Goal: Task Accomplishment & Management: Manage account settings

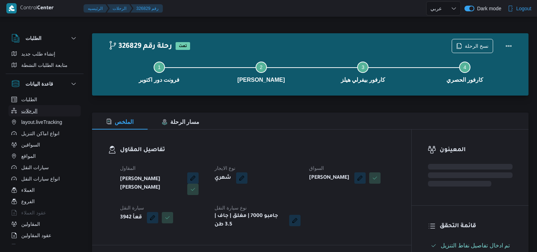
click at [59, 115] on button "الرحلات" at bounding box center [44, 110] width 72 height 11
select select "ar"
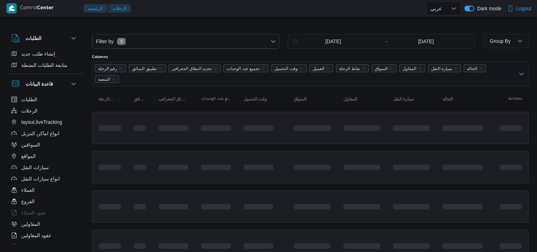
click at [299, 133] on td at bounding box center [312, 128] width 50 height 32
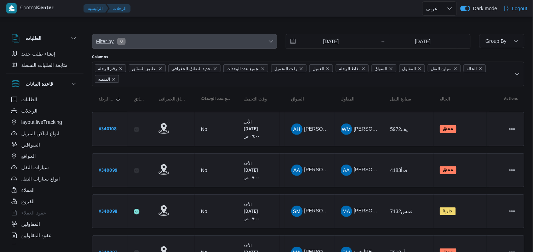
click at [246, 36] on span "Filter by 0" at bounding box center [184, 41] width 184 height 14
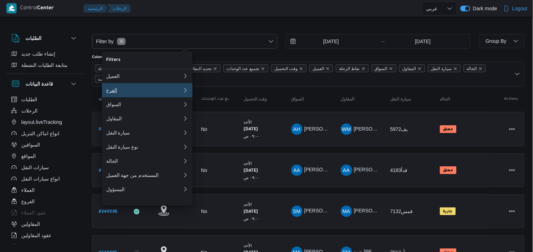
click at [149, 92] on div "الفرع" at bounding box center [144, 90] width 76 height 6
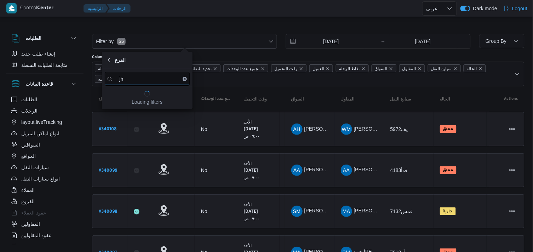
type input "]"
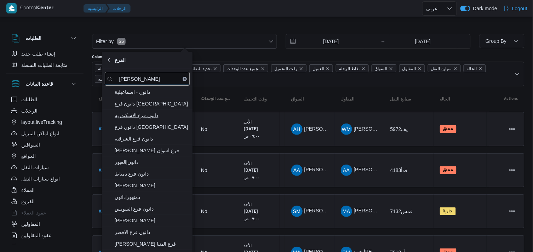
type input "دانون"
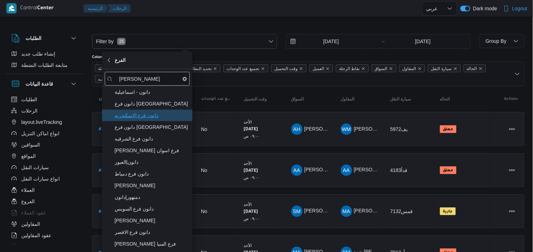
click at [149, 116] on span "دانون فرع الاسكندريه" at bounding box center [152, 115] width 74 height 8
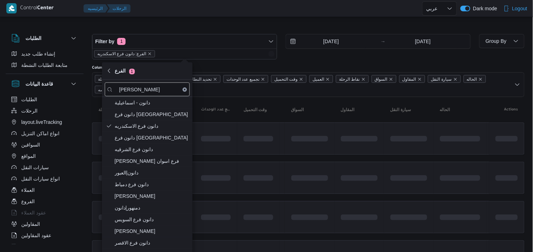
click at [234, 25] on div at bounding box center [308, 28] width 432 height 11
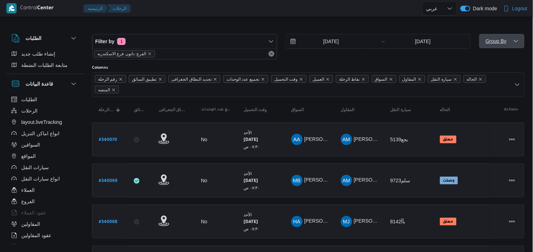
click at [509, 43] on span "Group By" at bounding box center [502, 41] width 40 height 14
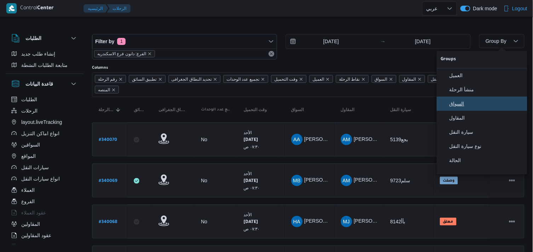
click at [477, 107] on span "السواق" at bounding box center [486, 104] width 74 height 6
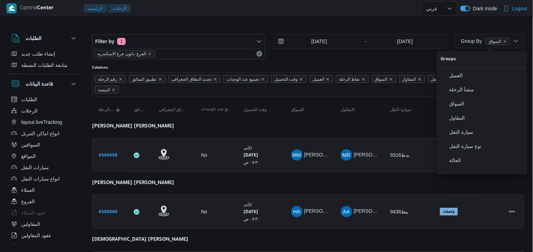
click at [429, 26] on div at bounding box center [308, 28] width 432 height 11
click at [517, 43] on icon "button" at bounding box center [516, 41] width 6 height 6
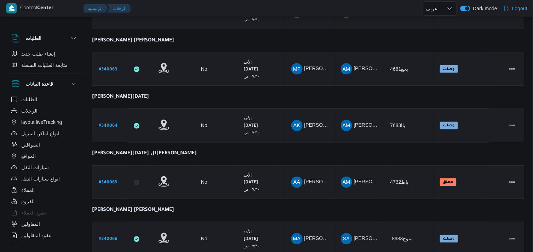
scroll to position [449, 0]
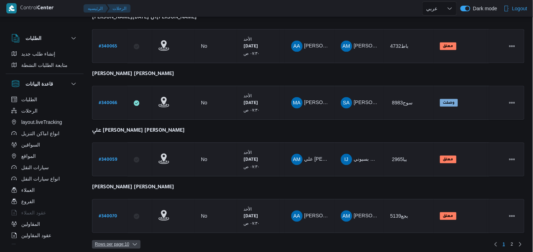
click at [115, 240] on span "Rows per page : 10" at bounding box center [112, 244] width 34 height 8
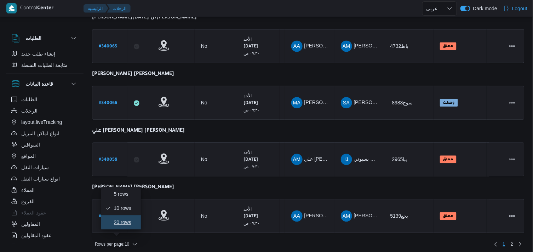
click at [126, 223] on span "20 rows" at bounding box center [125, 222] width 23 height 6
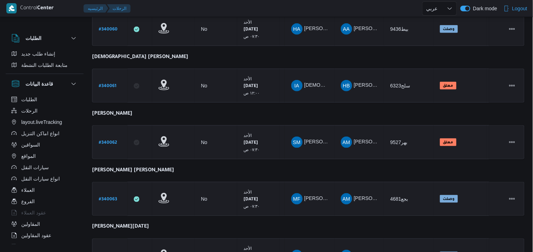
scroll to position [236, 0]
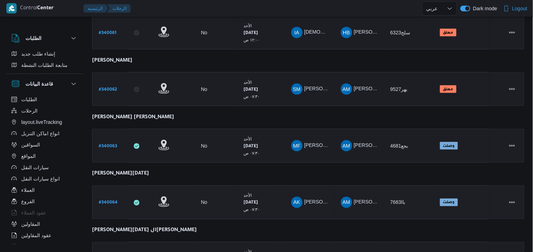
click at [105, 203] on b "# 340064" at bounding box center [108, 203] width 19 height 5
select select "ar"
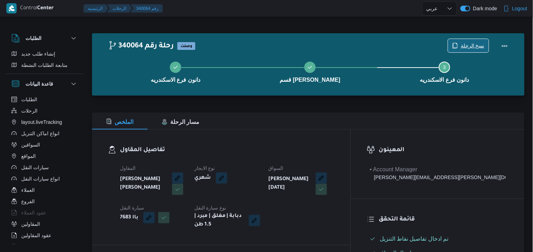
click at [476, 44] on span "نسخ الرحلة" at bounding box center [473, 45] width 24 height 8
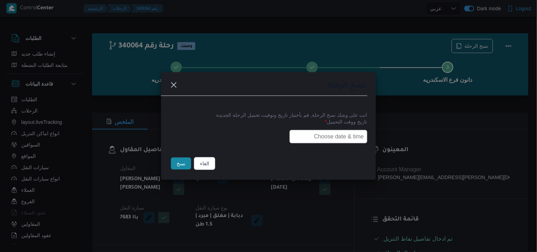
click at [344, 137] on input "text" at bounding box center [328, 136] width 78 height 13
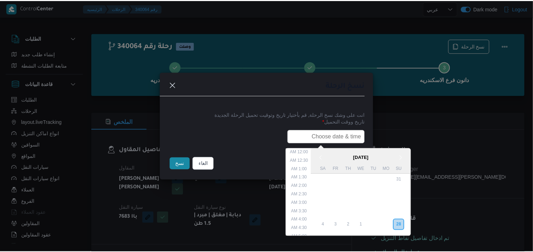
scroll to position [156, 0]
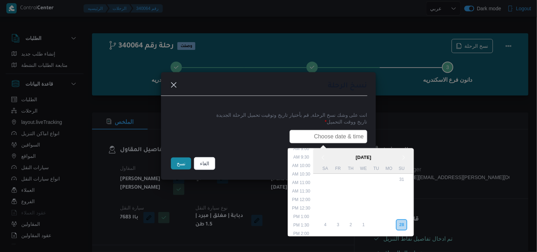
type input "29/09/2025 7:30AM"
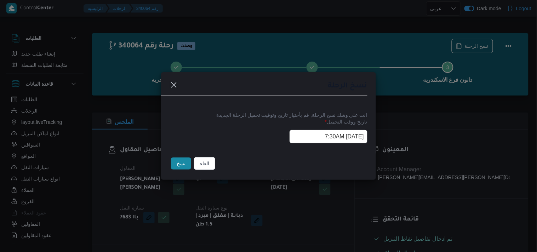
click at [186, 164] on button "نسخ" at bounding box center [181, 163] width 20 height 12
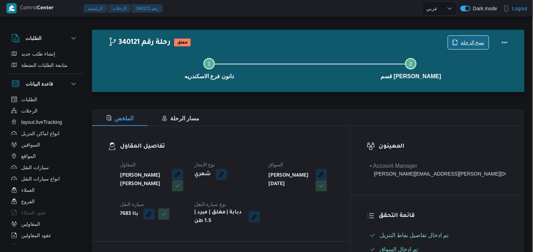
scroll to position [196, 0]
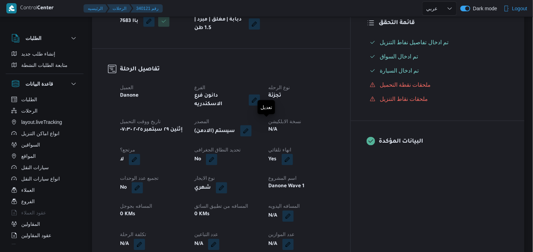
click at [252, 130] on button "button" at bounding box center [245, 130] width 11 height 11
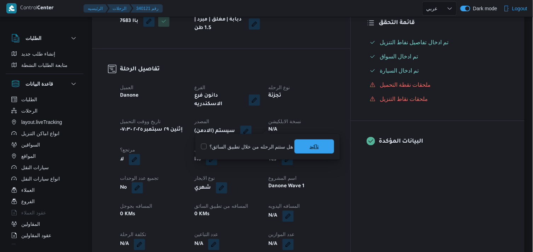
click at [310, 149] on span "تاكيد" at bounding box center [314, 146] width 9 height 8
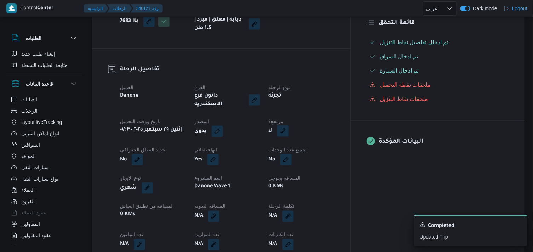
click at [289, 125] on button "button" at bounding box center [282, 130] width 11 height 11
click at [307, 151] on div "هل هناك مرتجع؟ تاكيد" at bounding box center [319, 147] width 85 height 16
click at [309, 148] on label "هل هناك مرتجع؟" at bounding box center [299, 147] width 42 height 8
checkbox input "true"
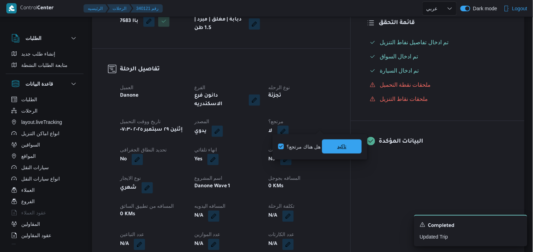
click at [327, 145] on span "تاكيد" at bounding box center [342, 146] width 40 height 14
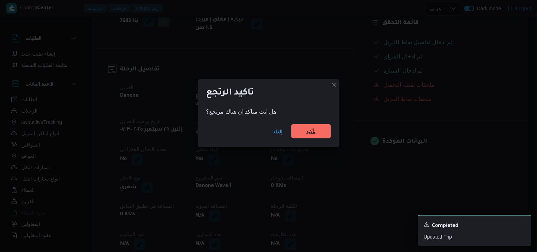
click at [299, 135] on span "تأكيد" at bounding box center [311, 131] width 40 height 14
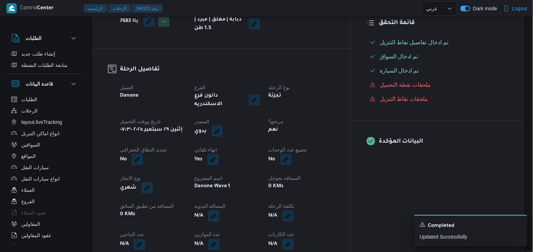
select select "ar"
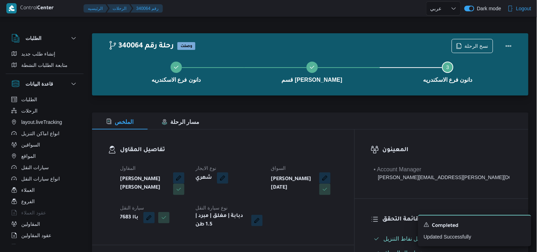
select select "ar"
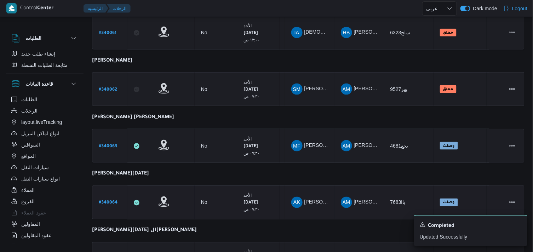
scroll to position [302, 0]
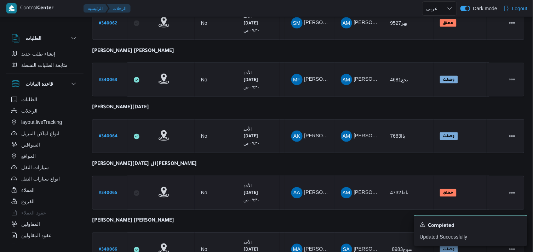
click at [113, 191] on b "# 340065" at bounding box center [108, 193] width 18 height 5
select select "ar"
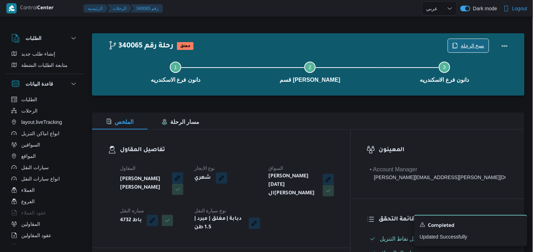
click at [481, 47] on span "نسخ الرحلة" at bounding box center [473, 45] width 24 height 8
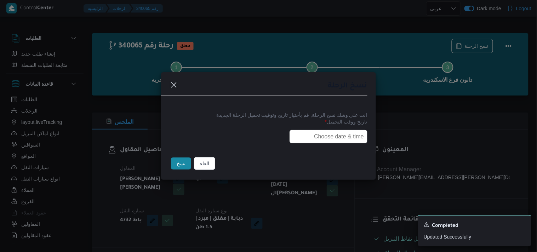
click at [348, 138] on input "text" at bounding box center [328, 136] width 78 height 13
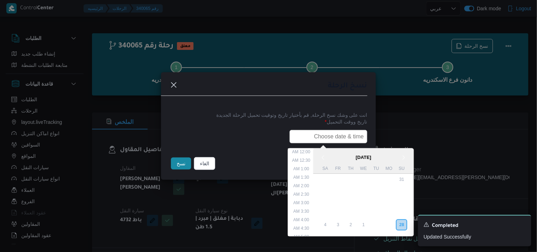
scroll to position [156, 0]
type input "29/09/2025 7:30AM"
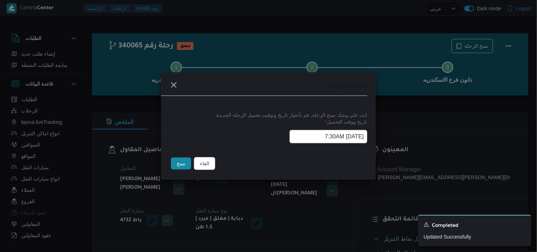
click at [184, 157] on button "نسخ" at bounding box center [181, 163] width 20 height 12
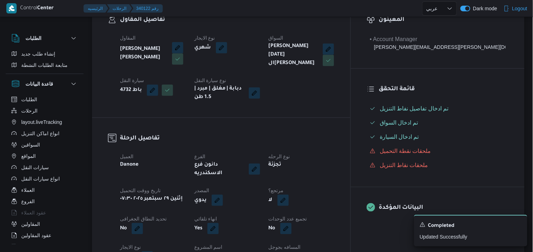
scroll to position [157, 0]
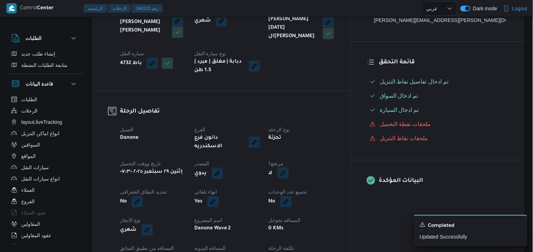
click at [289, 167] on button "button" at bounding box center [282, 172] width 11 height 11
click at [303, 182] on label "هل هناك مرتجع؟" at bounding box center [299, 186] width 42 height 8
checkbox input "true"
click at [350, 189] on span "تاكيد" at bounding box center [342, 186] width 40 height 14
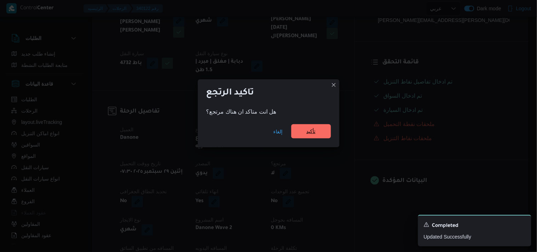
click at [321, 136] on span "تأكيد" at bounding box center [311, 131] width 40 height 14
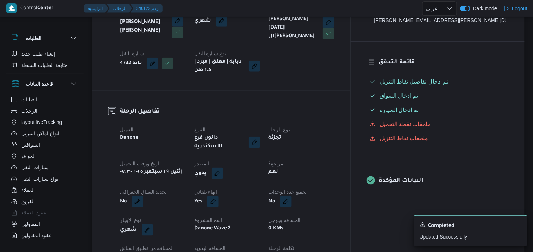
select select "ar"
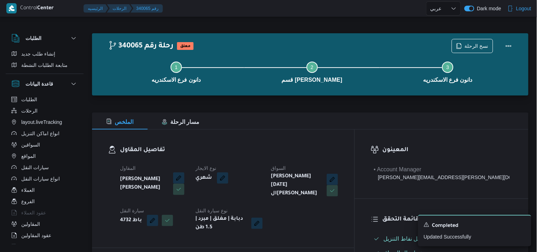
select select "ar"
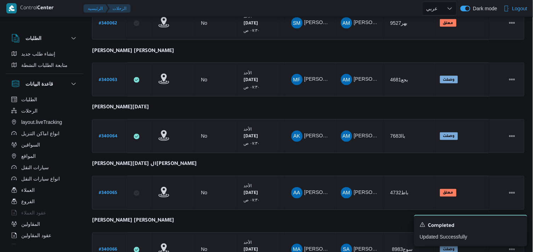
scroll to position [384, 0]
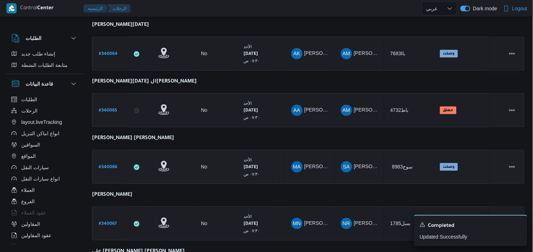
click at [104, 165] on b "# 340066" at bounding box center [108, 167] width 18 height 5
select select "ar"
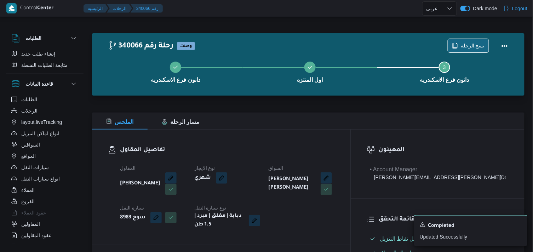
click at [461, 41] on span "نسخ الرحلة" at bounding box center [468, 45] width 41 height 13
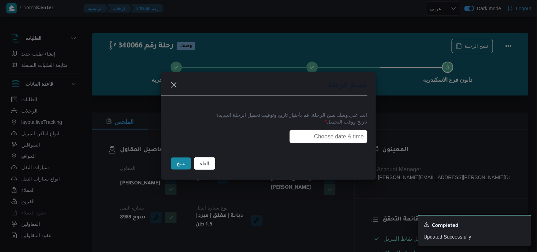
click at [321, 130] on input "text" at bounding box center [328, 136] width 78 height 13
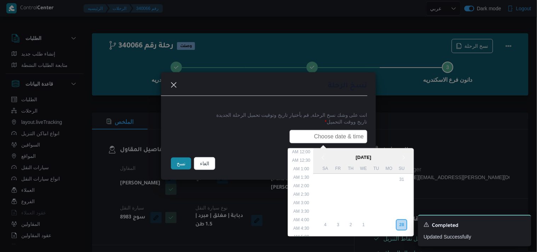
scroll to position [156, 0]
type input "29/09/2025 7:30AM"
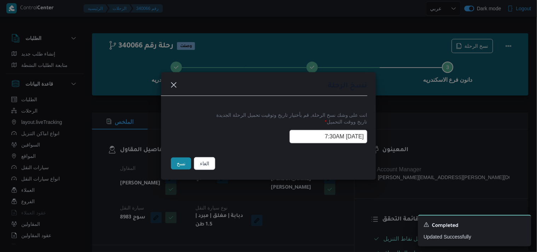
click at [182, 160] on button "نسخ" at bounding box center [181, 163] width 20 height 12
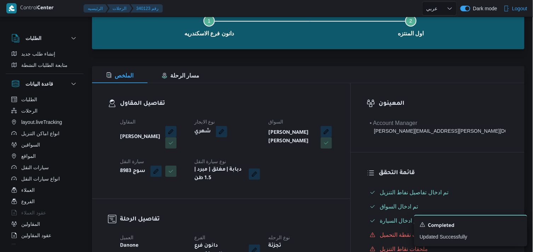
scroll to position [157, 0]
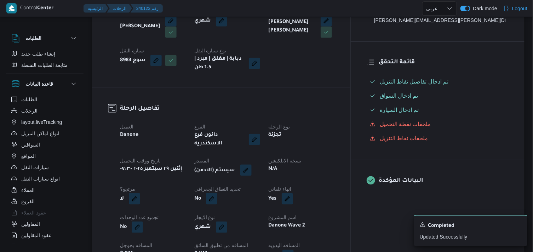
click at [252, 167] on button "button" at bounding box center [245, 170] width 11 height 11
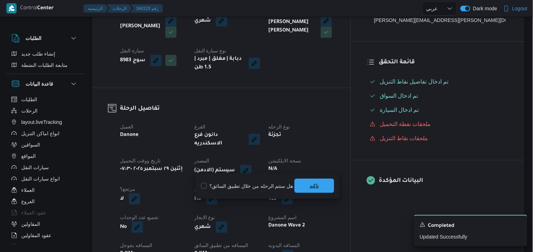
click at [301, 189] on span "تاكيد" at bounding box center [314, 186] width 40 height 14
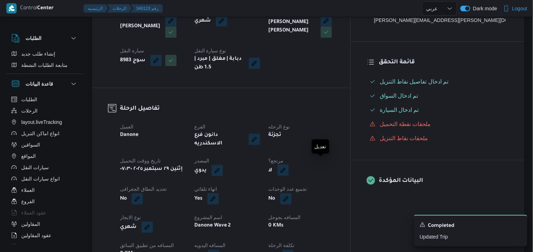
click at [289, 165] on button "button" at bounding box center [282, 170] width 11 height 11
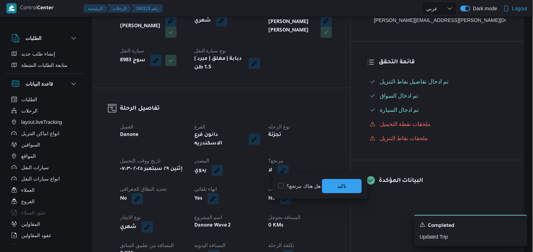
click at [310, 187] on label "هل هناك مرتجع؟" at bounding box center [299, 186] width 42 height 8
checkbox input "true"
click at [333, 185] on span "تاكيد" at bounding box center [342, 186] width 40 height 14
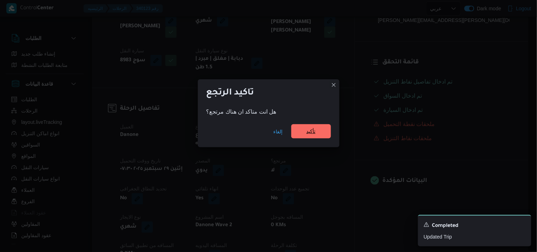
click at [306, 132] on span "تأكيد" at bounding box center [310, 131] width 9 height 8
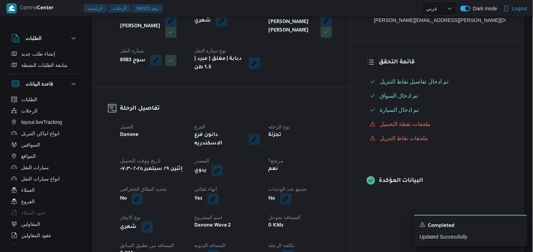
scroll to position [79, 0]
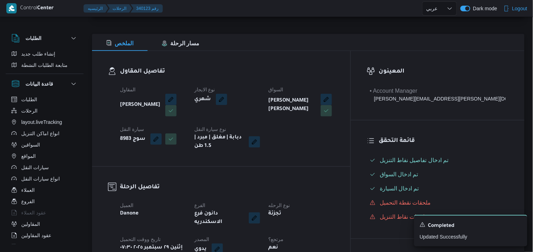
select select "ar"
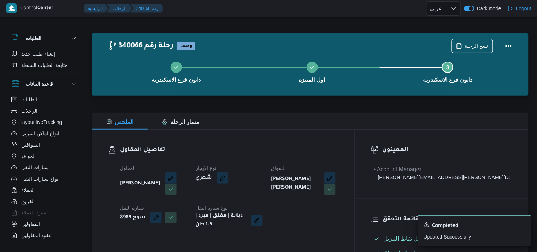
select select "ar"
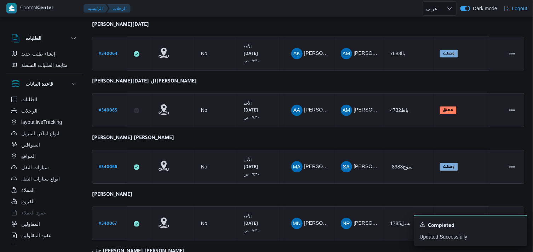
scroll to position [501, 0]
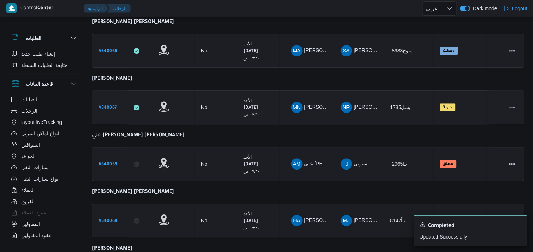
click at [108, 103] on link "# 340067" at bounding box center [108, 108] width 18 height 10
select select "ar"
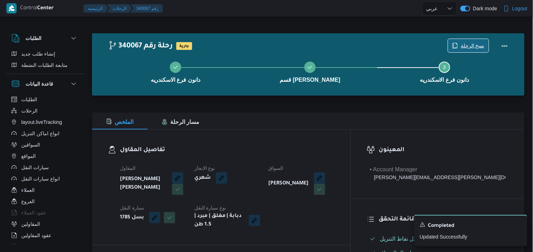
click at [469, 46] on span "نسخ الرحلة" at bounding box center [473, 45] width 24 height 8
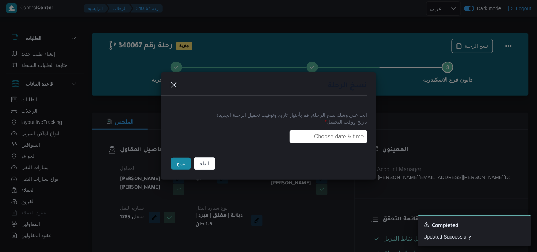
click at [341, 139] on input "text" at bounding box center [328, 136] width 78 height 13
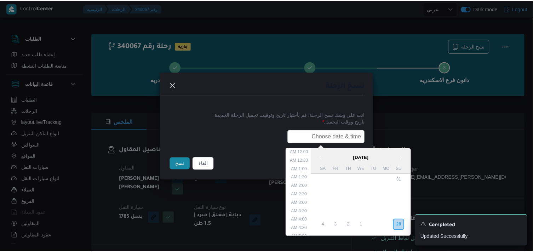
scroll to position [156, 0]
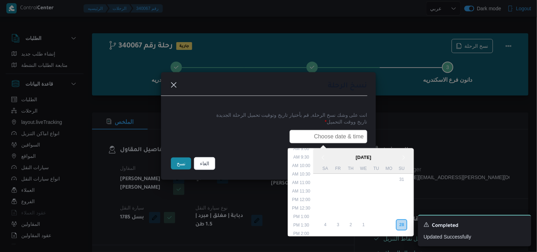
type input "29/09/2025 7:30AM"
click at [180, 167] on button "نسخ" at bounding box center [181, 163] width 20 height 12
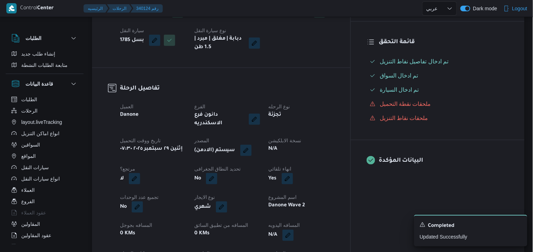
scroll to position [196, 0]
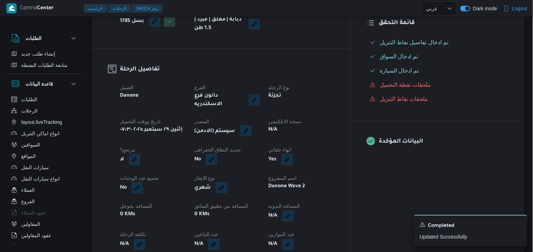
click at [252, 125] on button "button" at bounding box center [245, 130] width 11 height 11
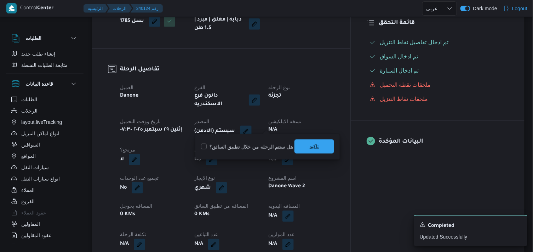
click at [299, 139] on span "تاكيد" at bounding box center [314, 146] width 40 height 14
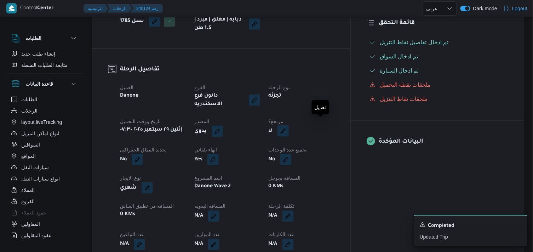
click at [289, 126] on button "button" at bounding box center [282, 130] width 11 height 11
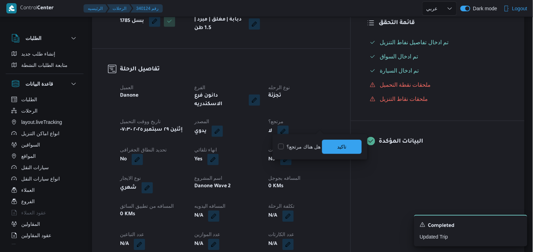
click at [312, 143] on label "هل هناك مرتجع؟" at bounding box center [299, 147] width 42 height 8
checkbox input "true"
click at [331, 144] on span "تاكيد" at bounding box center [342, 146] width 40 height 14
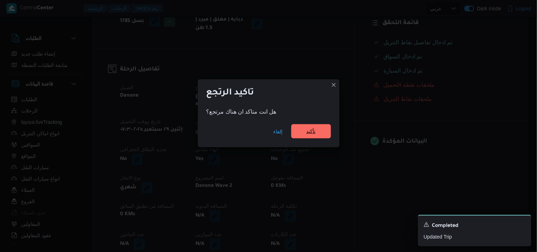
click at [314, 130] on span "تأكيد" at bounding box center [310, 131] width 9 height 8
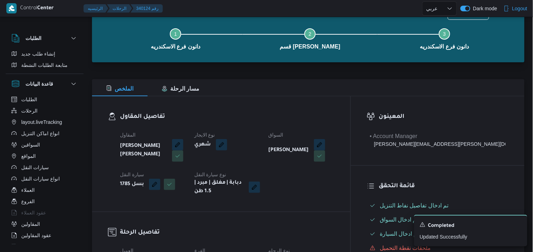
scroll to position [0, 0]
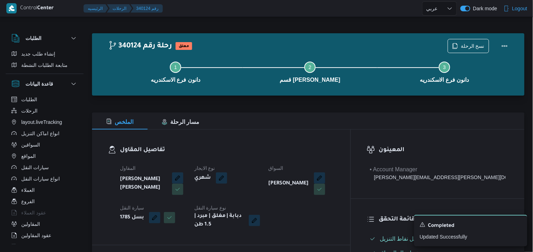
select select "ar"
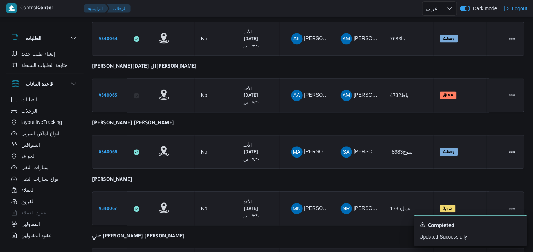
scroll to position [531, 0]
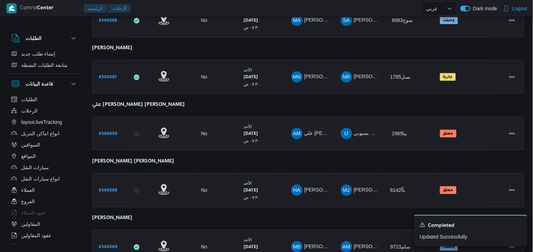
click at [107, 132] on b "# 340059" at bounding box center [108, 134] width 18 height 5
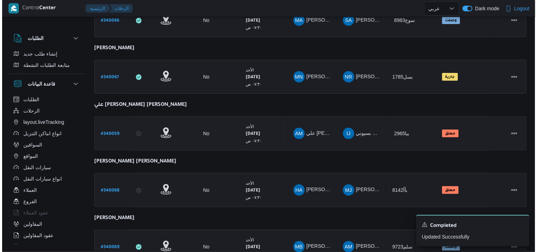
scroll to position [19, 0]
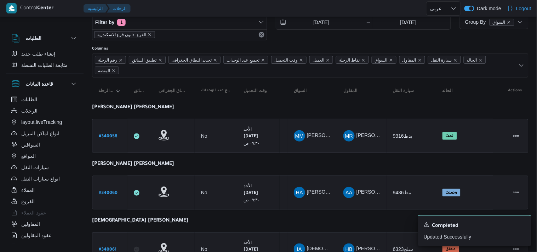
select select "ar"
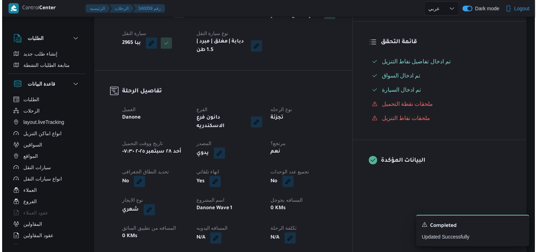
scroll to position [0, 0]
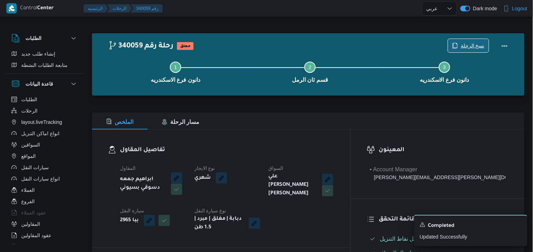
click at [463, 43] on span "نسخ الرحلة" at bounding box center [473, 45] width 24 height 8
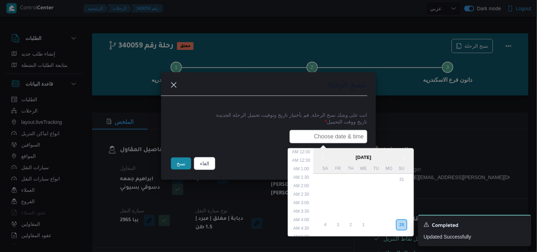
click at [333, 136] on input "text" at bounding box center [328, 136] width 78 height 13
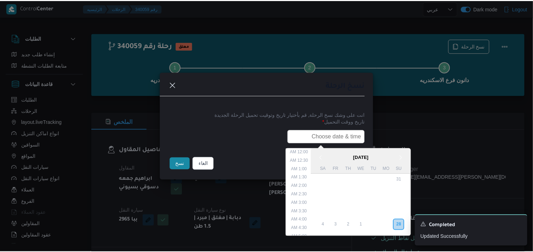
scroll to position [156, 0]
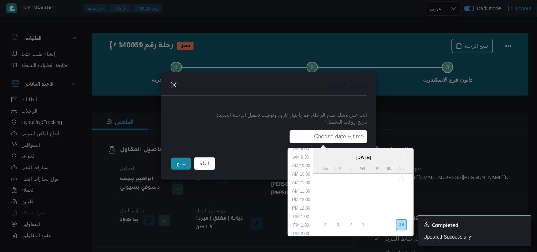
type input "29/09/2025 7:30AM"
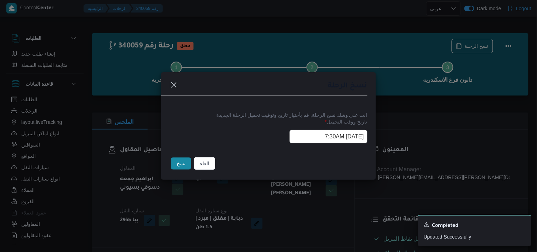
drag, startPoint x: 178, startPoint y: 165, endPoint x: 174, endPoint y: 165, distance: 3.9
click at [176, 165] on button "نسخ" at bounding box center [181, 163] width 20 height 12
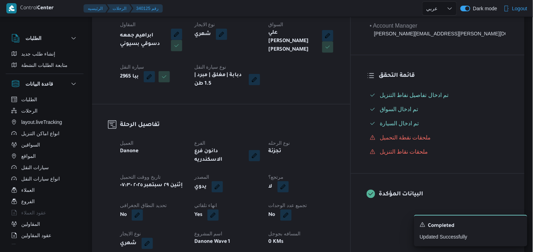
scroll to position [157, 0]
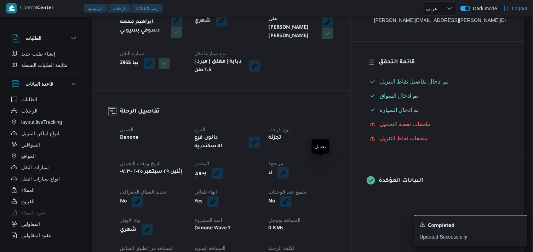
click at [289, 167] on button "button" at bounding box center [282, 172] width 11 height 11
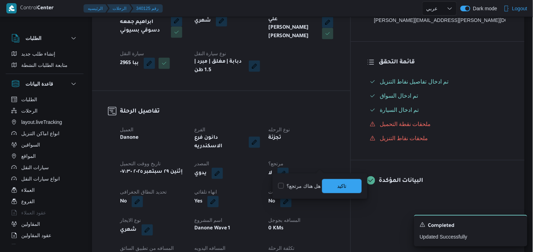
click at [296, 179] on div "هل هناك مرتجع؟ تاكيد" at bounding box center [319, 186] width 85 height 16
click at [301, 186] on label "هل هناك مرتجع؟" at bounding box center [299, 186] width 42 height 8
checkbox input "true"
click at [350, 188] on span "تاكيد" at bounding box center [342, 186] width 40 height 14
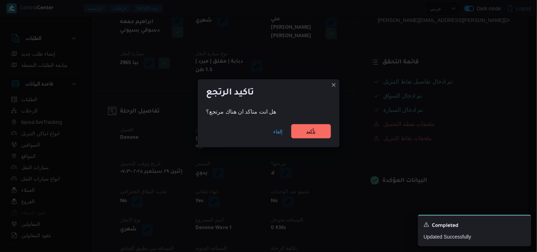
click at [309, 129] on span "تأكيد" at bounding box center [310, 131] width 9 height 8
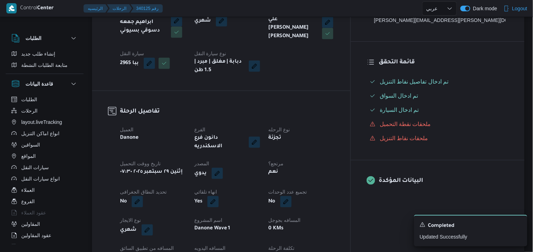
select select "ar"
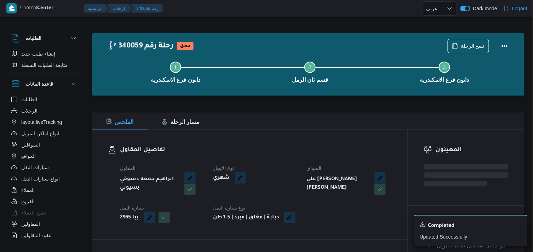
select select "ar"
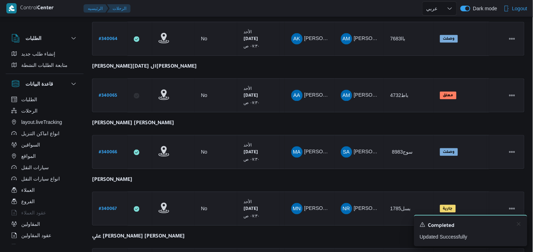
scroll to position [531, 0]
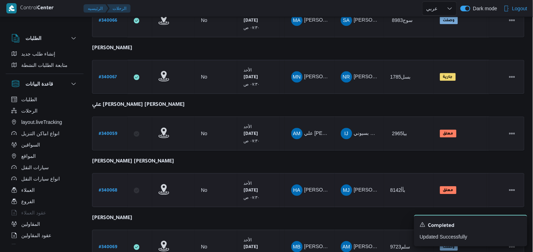
click at [105, 188] on b "# 340068" at bounding box center [108, 190] width 18 height 5
select select "ar"
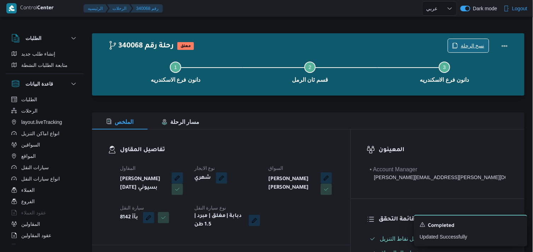
click at [452, 41] on span "نسخ الرحلة" at bounding box center [468, 45] width 41 height 13
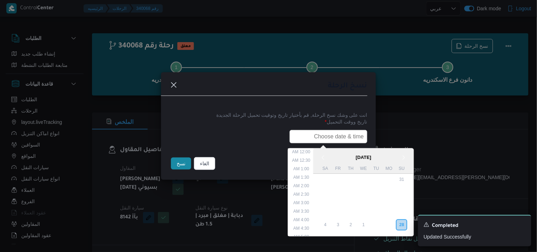
click at [314, 133] on input "text" at bounding box center [328, 136] width 78 height 13
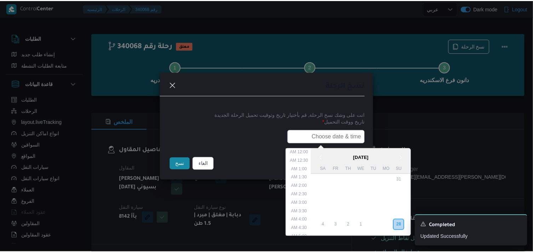
scroll to position [156, 0]
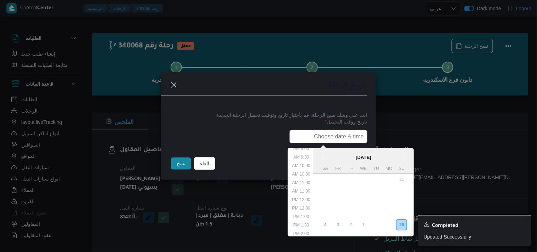
type input "29/09/2025 7:30AM"
click at [184, 162] on button "نسخ" at bounding box center [181, 163] width 20 height 12
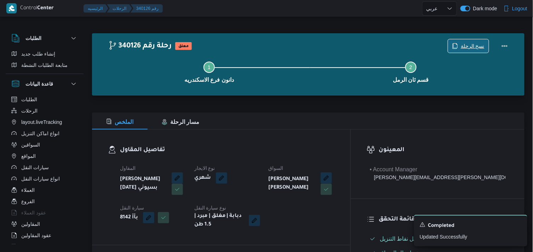
scroll to position [220, 0]
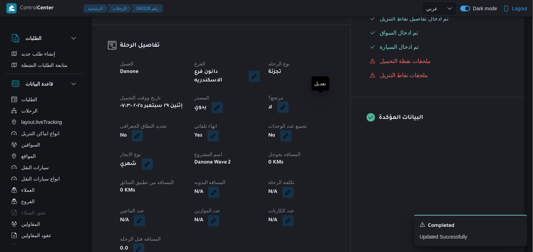
click at [289, 104] on button "button" at bounding box center [282, 107] width 11 height 11
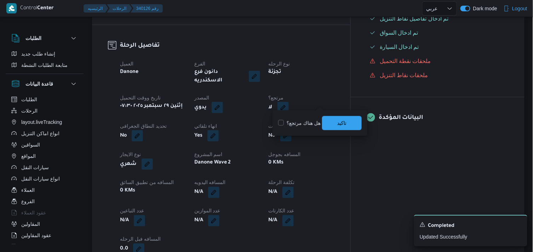
click at [309, 121] on label "هل هناك مرتجع؟" at bounding box center [299, 123] width 42 height 8
checkbox input "true"
click at [329, 124] on span "تاكيد" at bounding box center [342, 123] width 40 height 14
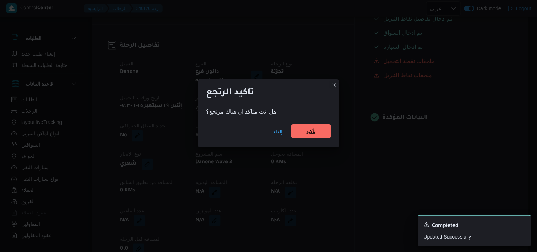
click at [322, 127] on span "تأكيد" at bounding box center [311, 131] width 40 height 14
click at [294, 130] on button "button" at bounding box center [288, 135] width 11 height 11
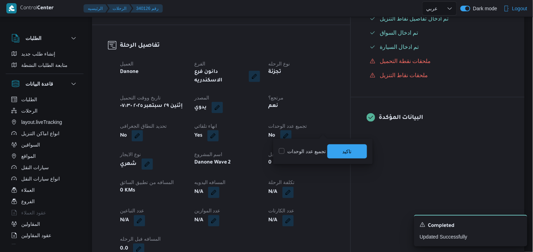
select select "ar"
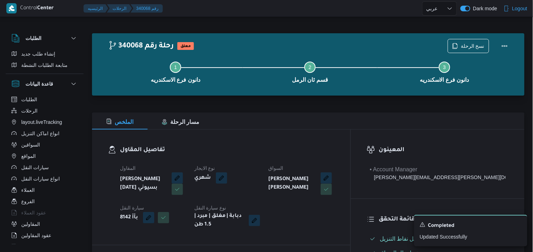
select select "ar"
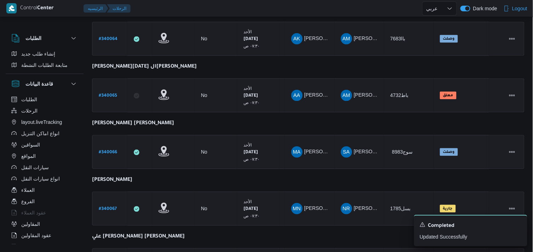
scroll to position [531, 0]
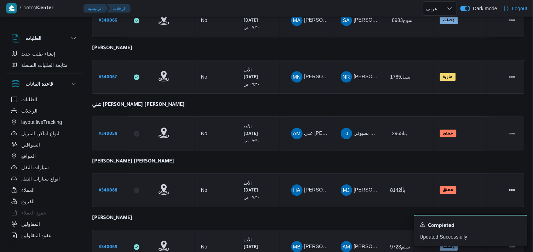
click at [111, 245] on b "# 340069" at bounding box center [108, 247] width 18 height 5
select select "ar"
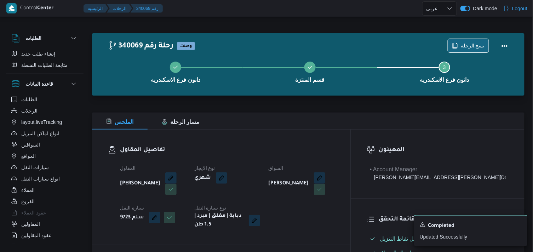
click at [465, 47] on span "نسخ الرحلة" at bounding box center [473, 45] width 24 height 8
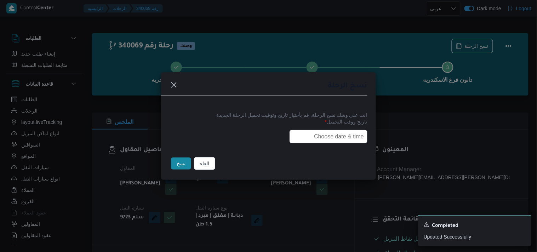
click at [318, 134] on input "text" at bounding box center [328, 136] width 78 height 13
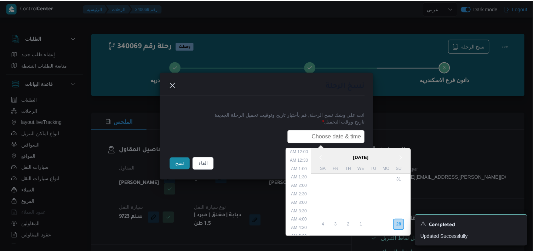
scroll to position [156, 0]
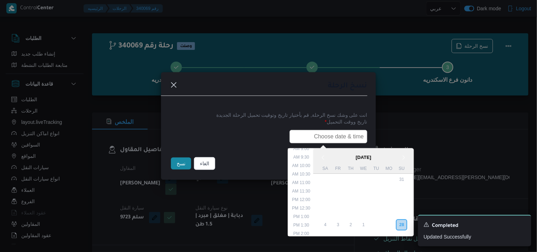
type input "29/09/2025 7:30AM"
click at [185, 162] on button "نسخ" at bounding box center [181, 163] width 20 height 12
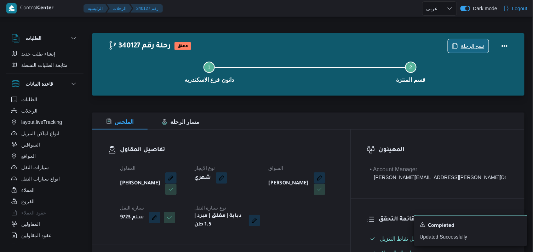
scroll to position [220, 0]
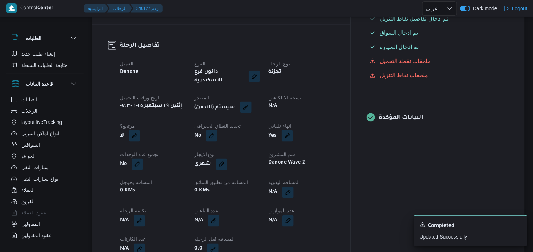
click at [252, 102] on button "button" at bounding box center [245, 107] width 11 height 11
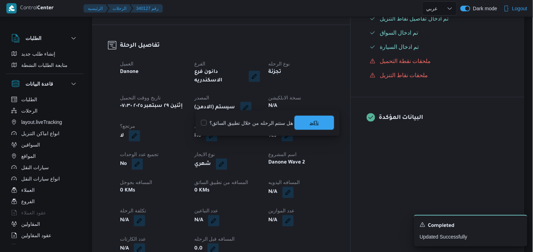
click at [303, 119] on span "تاكيد" at bounding box center [314, 123] width 40 height 14
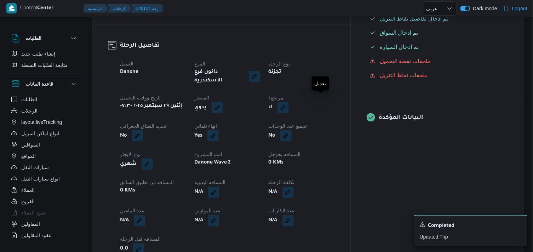
click at [289, 102] on button "button" at bounding box center [282, 107] width 11 height 11
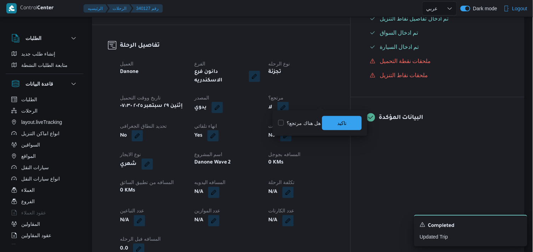
click at [305, 124] on label "هل هناك مرتجع؟" at bounding box center [299, 123] width 42 height 8
checkbox input "true"
click at [338, 125] on span "تاكيد" at bounding box center [341, 123] width 9 height 8
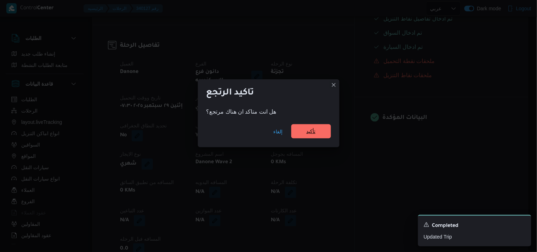
click at [323, 126] on span "تأكيد" at bounding box center [311, 131] width 40 height 14
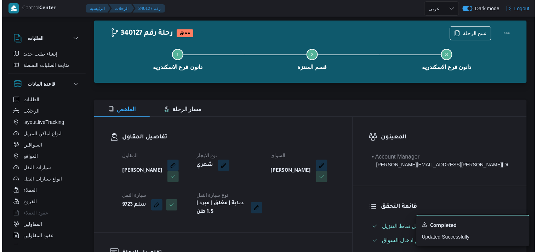
scroll to position [0, 0]
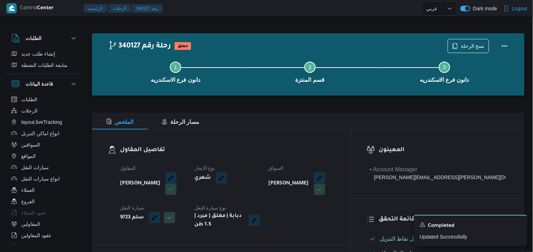
select select "ar"
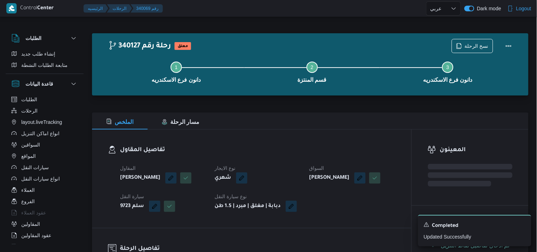
select select "ar"
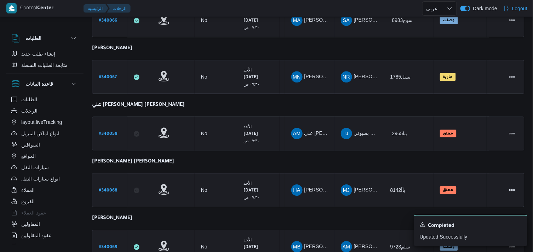
scroll to position [618, 0]
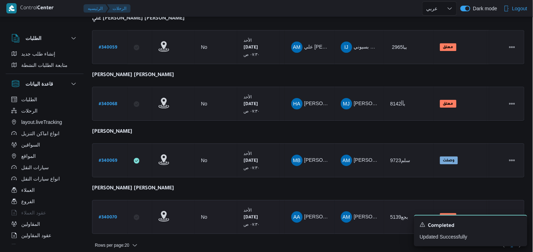
click at [107, 215] on b "# 340070" at bounding box center [108, 217] width 18 height 5
select select "ar"
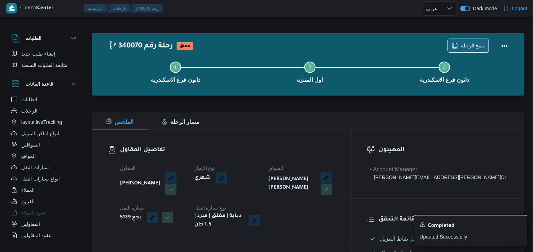
click at [477, 46] on span "نسخ الرحلة" at bounding box center [473, 45] width 24 height 8
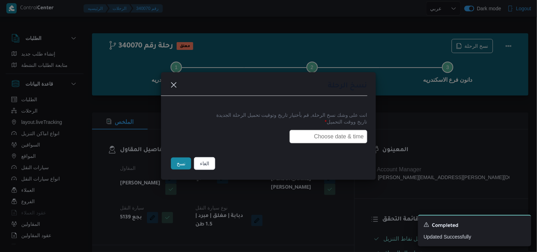
click at [346, 137] on input "text" at bounding box center [328, 136] width 78 height 13
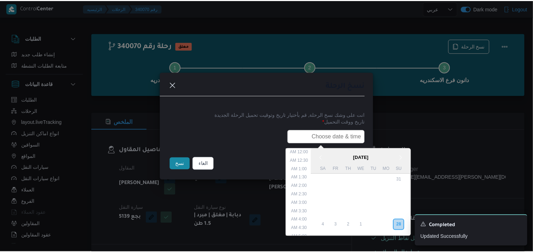
scroll to position [165, 0]
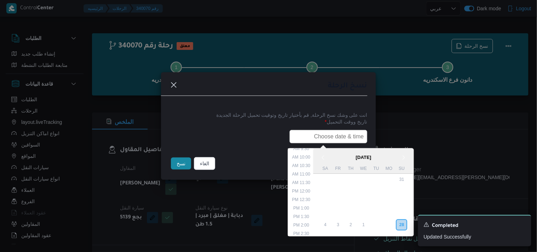
type input "29/09/2025 7:30AM"
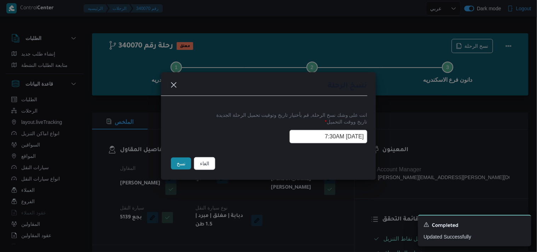
click at [174, 161] on button "نسخ" at bounding box center [181, 163] width 20 height 12
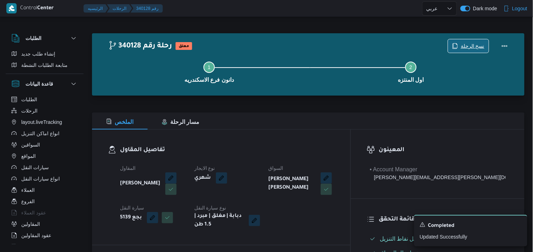
scroll to position [220, 0]
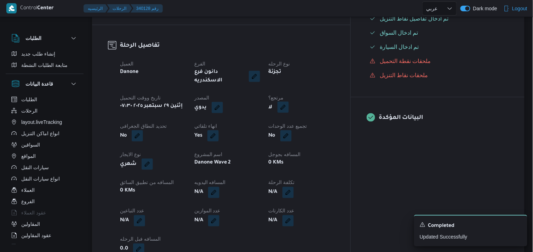
click at [289, 102] on button "button" at bounding box center [282, 107] width 11 height 11
click at [309, 125] on label "هل هناك مرتجع؟" at bounding box center [299, 123] width 42 height 8
checkbox input "true"
click at [338, 122] on span "تاكيد" at bounding box center [341, 123] width 9 height 8
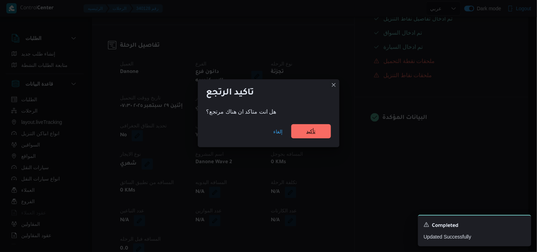
click at [312, 125] on div "إلغاء تأكيد" at bounding box center [269, 133] width 142 height 28
click at [311, 126] on span "تأكيد" at bounding box center [311, 131] width 40 height 14
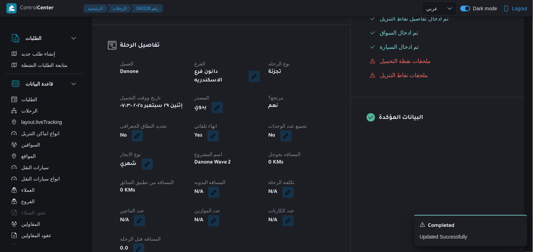
select select "ar"
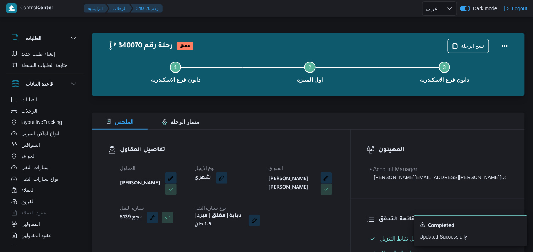
select select "ar"
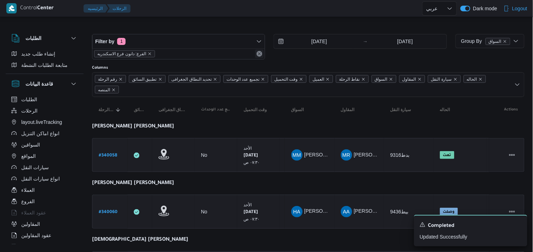
click at [258, 58] on button "Remove" at bounding box center [259, 54] width 8 height 8
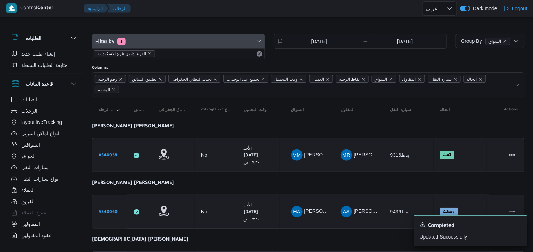
click at [255, 41] on span "Filter by 1" at bounding box center [178, 41] width 172 height 14
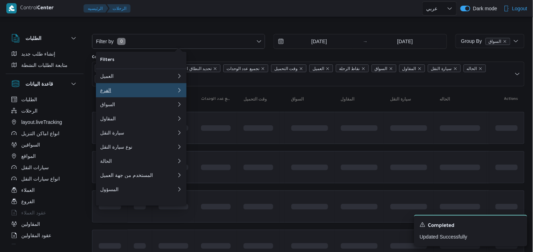
click at [142, 87] on button "الفرع 0" at bounding box center [141, 90] width 91 height 14
click at [140, 91] on div "الفرع" at bounding box center [137, 90] width 74 height 6
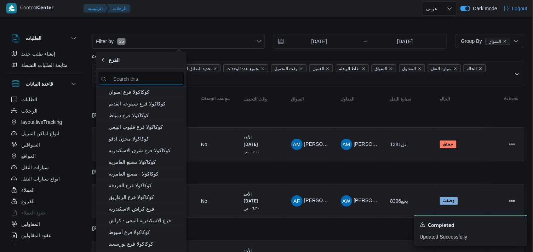
drag, startPoint x: 140, startPoint y: -34, endPoint x: 154, endPoint y: 83, distance: 118.0
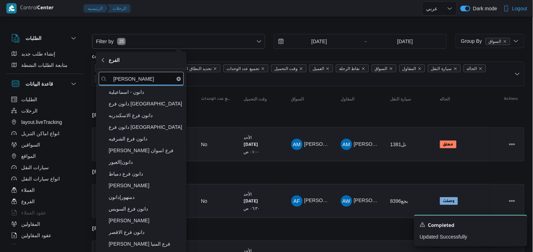
type input "دانون"
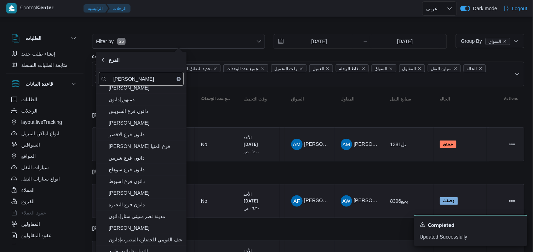
scroll to position [100, 0]
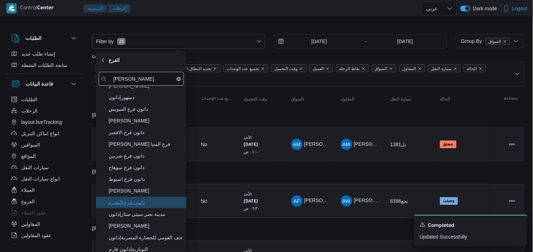
click at [147, 203] on span "دانون فرع البحيره" at bounding box center [146, 202] width 74 height 8
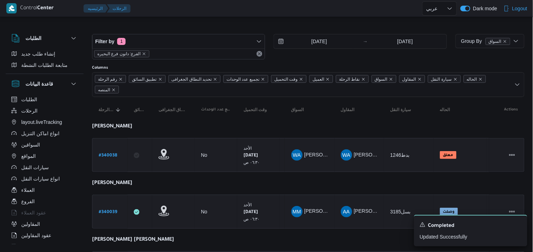
click at [201, 29] on div at bounding box center [308, 28] width 432 height 11
click at [522, 222] on icon "Dismiss toast" at bounding box center [519, 224] width 6 height 6
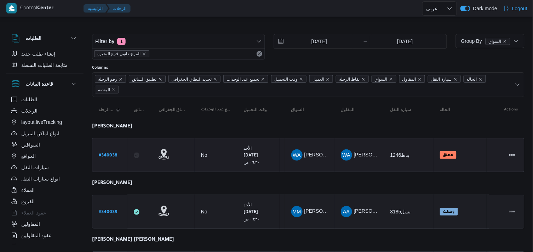
click at [104, 154] on b "# 340038" at bounding box center [108, 155] width 18 height 5
select select "ar"
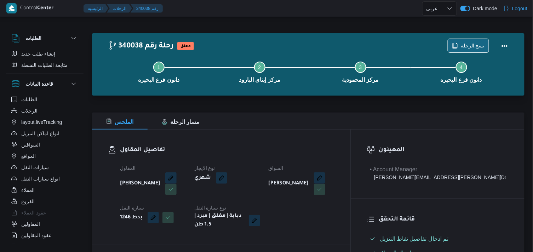
click at [475, 45] on span "نسخ الرحلة" at bounding box center [473, 45] width 24 height 8
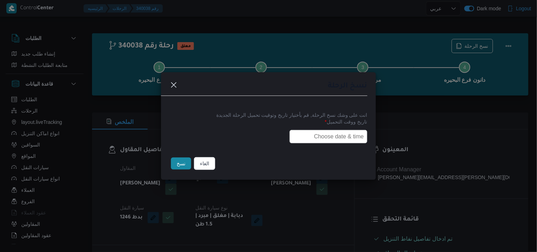
click at [344, 133] on input "text" at bounding box center [328, 136] width 78 height 13
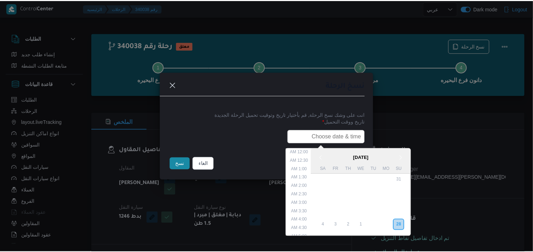
scroll to position [165, 0]
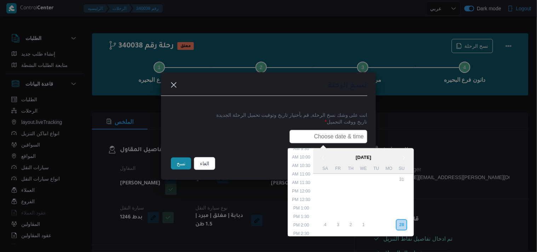
type input "29/09/2025 6:00AM"
click at [178, 165] on button "نسخ" at bounding box center [181, 163] width 20 height 12
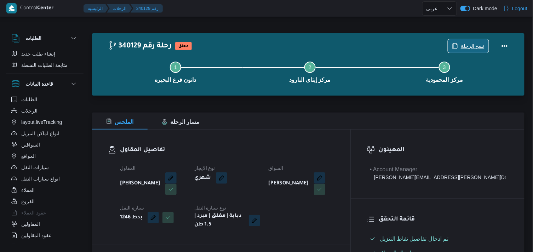
scroll to position [220, 0]
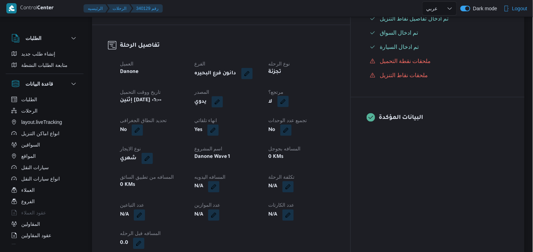
click at [289, 101] on button "button" at bounding box center [282, 101] width 11 height 11
click at [305, 121] on label "هل هناك مرتجع؟" at bounding box center [299, 123] width 42 height 8
checkbox input "true"
click at [348, 121] on span "تاكيد" at bounding box center [342, 123] width 40 height 14
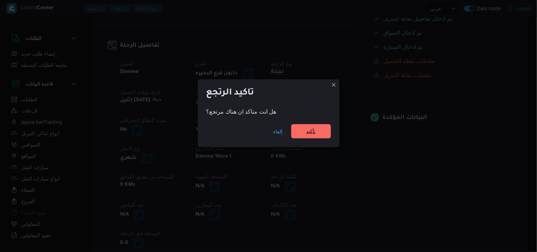
click at [316, 128] on span "تأكيد" at bounding box center [311, 131] width 40 height 14
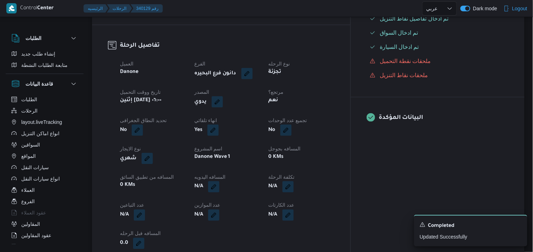
select select "ar"
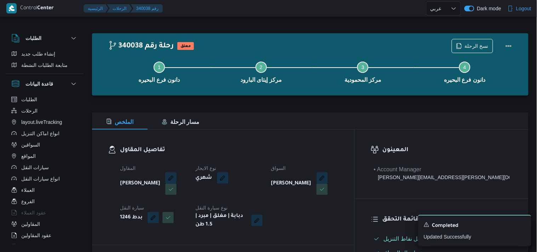
select select "ar"
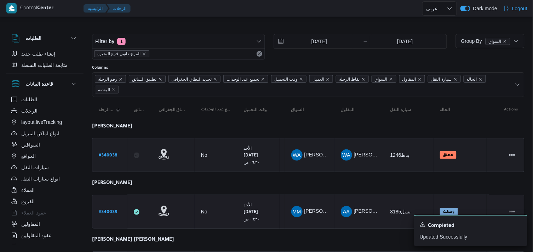
click at [106, 210] on b "# 340039" at bounding box center [108, 212] width 18 height 5
select select "ar"
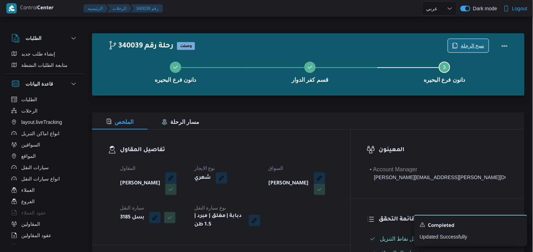
click at [471, 39] on div "نسخ الرحلة" at bounding box center [468, 46] width 41 height 14
click at [469, 47] on span "نسخ الرحلة" at bounding box center [473, 45] width 24 height 8
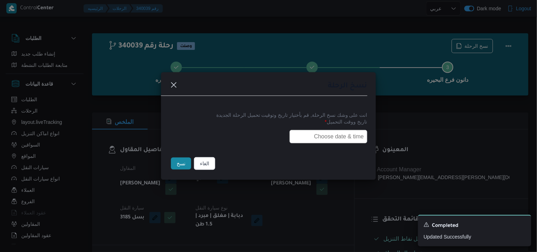
click at [341, 133] on input "text" at bounding box center [328, 136] width 78 height 13
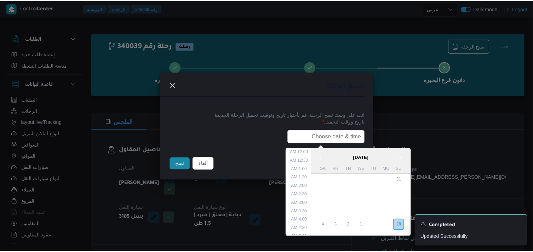
scroll to position [165, 0]
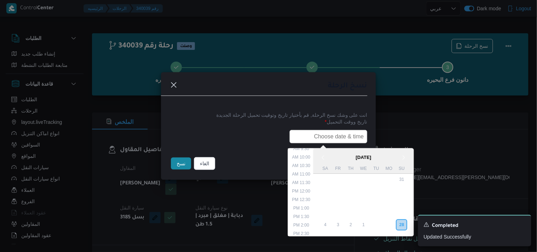
type input "29/09/2025 6:00AM"
click at [185, 167] on button "نسخ" at bounding box center [181, 163] width 20 height 12
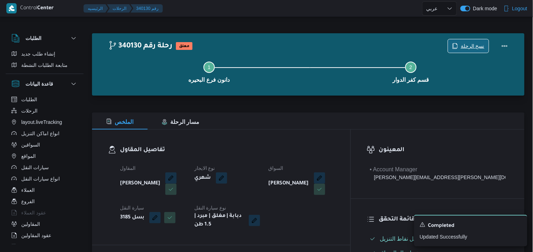
scroll to position [220, 0]
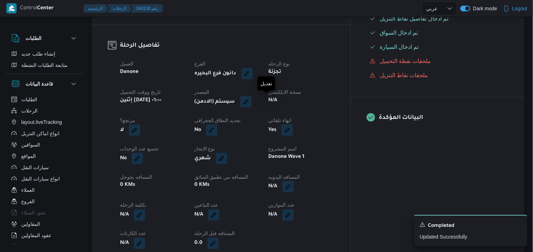
click at [252, 97] on span at bounding box center [244, 101] width 15 height 11
click at [252, 97] on button "button" at bounding box center [245, 101] width 11 height 11
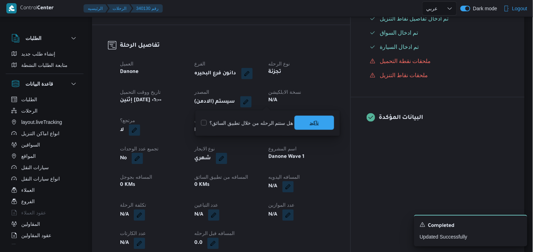
click at [312, 121] on span "تاكيد" at bounding box center [314, 123] width 9 height 8
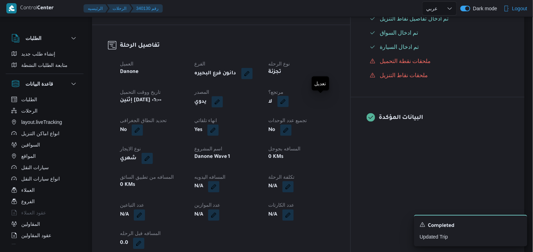
click at [289, 100] on button "button" at bounding box center [282, 101] width 11 height 11
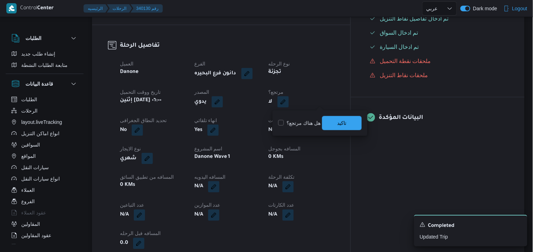
click at [295, 128] on div "هل هناك مرتجع؟ تاكيد" at bounding box center [319, 123] width 85 height 16
click at [297, 125] on label "هل هناك مرتجع؟" at bounding box center [299, 123] width 42 height 8
checkbox input "true"
click at [328, 124] on span "تاكيد" at bounding box center [342, 123] width 40 height 14
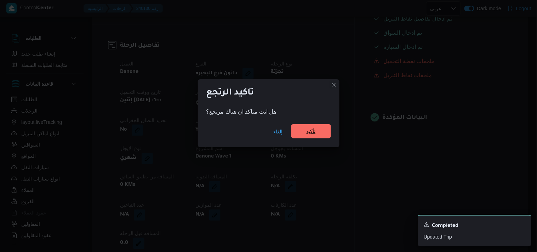
click at [312, 133] on span "تأكيد" at bounding box center [310, 131] width 9 height 8
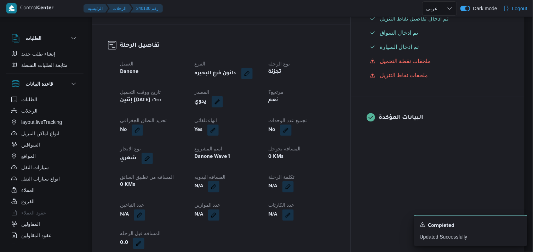
select select "ar"
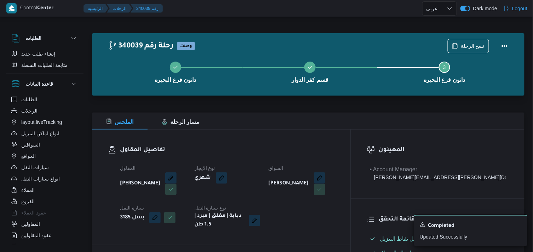
select select "ar"
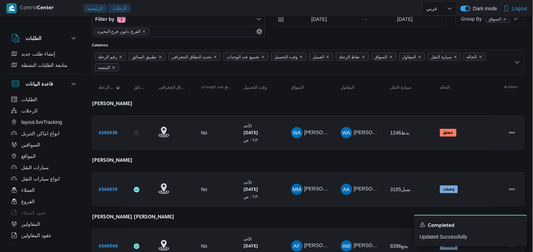
scroll to position [31, 0]
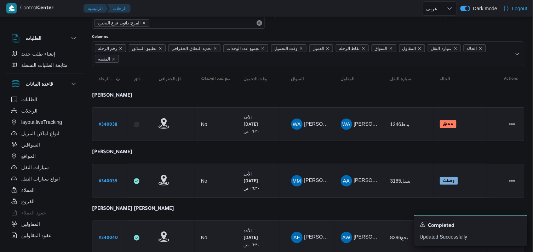
click at [108, 236] on b "# 340040" at bounding box center [108, 238] width 19 height 5
select select "ar"
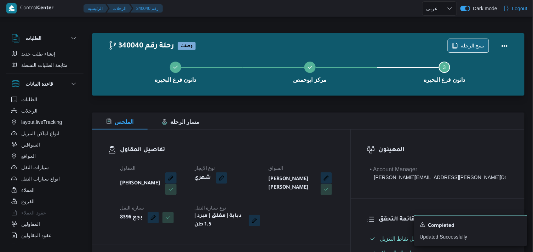
click at [468, 41] on span "نسخ الرحلة" at bounding box center [468, 45] width 41 height 13
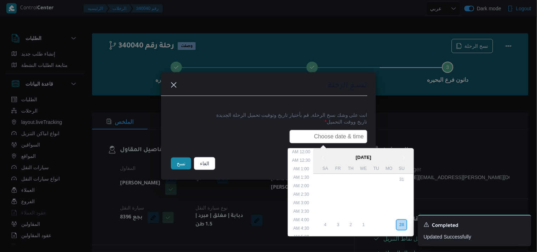
click at [347, 137] on input "text" at bounding box center [328, 136] width 78 height 13
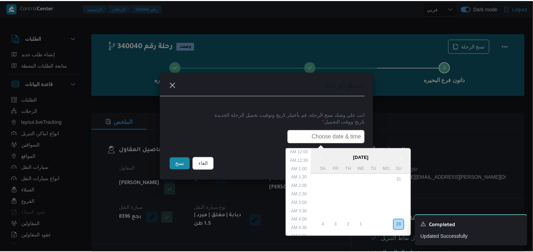
scroll to position [165, 0]
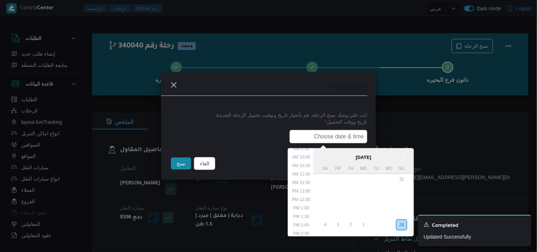
type input "29/09/2025 6:00AM"
click at [183, 167] on button "نسخ" at bounding box center [181, 163] width 20 height 12
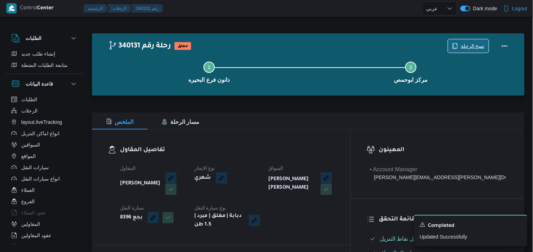
scroll to position [220, 0]
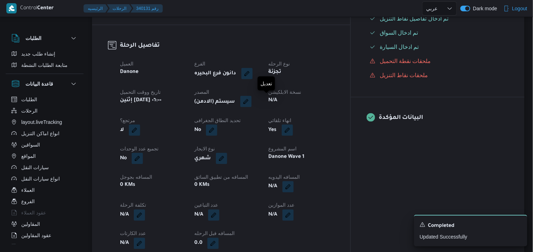
click at [252, 96] on span at bounding box center [244, 101] width 15 height 11
click at [252, 97] on button "button" at bounding box center [245, 101] width 11 height 11
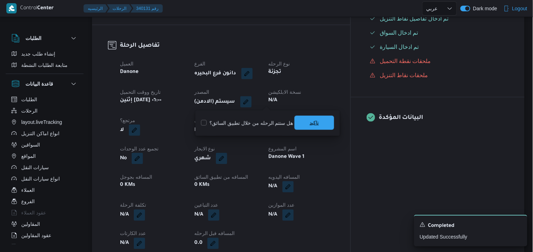
click at [314, 120] on span "تاكيد" at bounding box center [314, 123] width 9 height 8
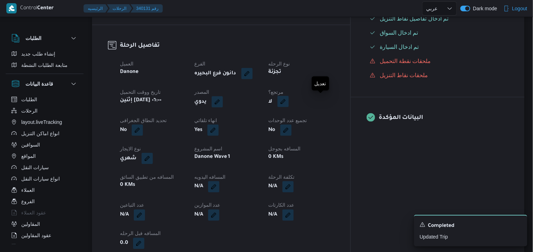
click at [289, 100] on button "button" at bounding box center [282, 101] width 11 height 11
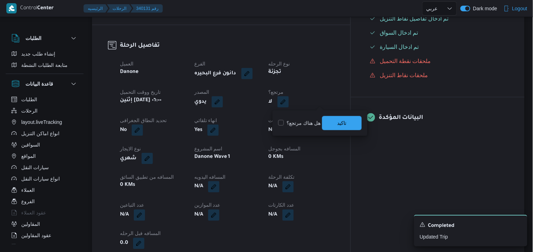
click at [300, 123] on label "هل هناك مرتجع؟" at bounding box center [299, 123] width 42 height 8
checkbox input "true"
click at [330, 120] on span "تاكيد" at bounding box center [342, 123] width 40 height 14
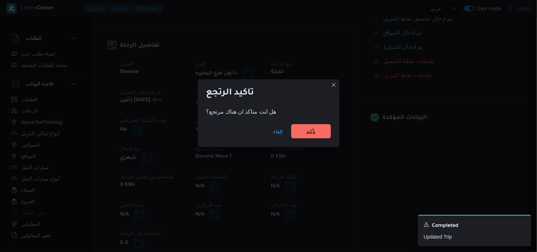
click at [305, 136] on span "تأكيد" at bounding box center [311, 131] width 40 height 14
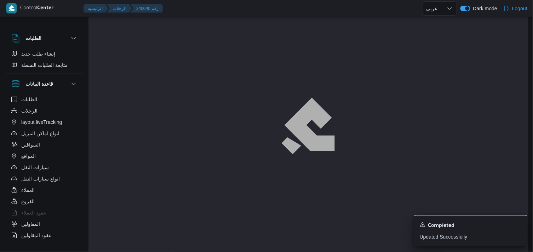
select select "ar"
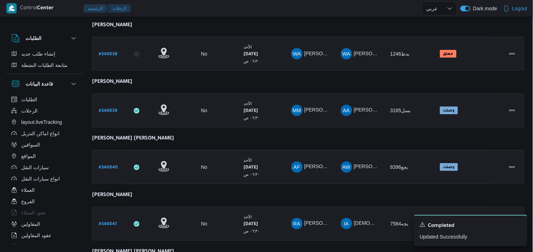
scroll to position [110, 0]
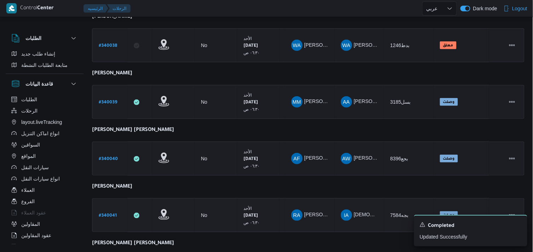
click at [104, 216] on b "# 340041" at bounding box center [108, 215] width 18 height 5
select select "ar"
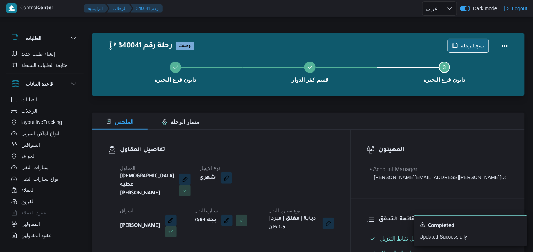
click at [463, 43] on span "نسخ الرحلة" at bounding box center [473, 45] width 24 height 8
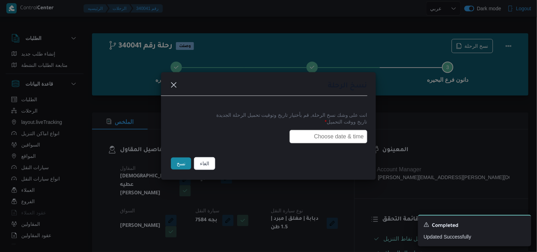
click at [347, 130] on input "text" at bounding box center [328, 136] width 78 height 13
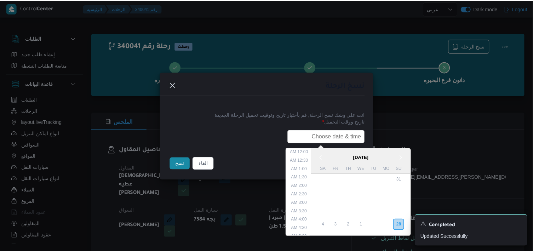
scroll to position [165, 0]
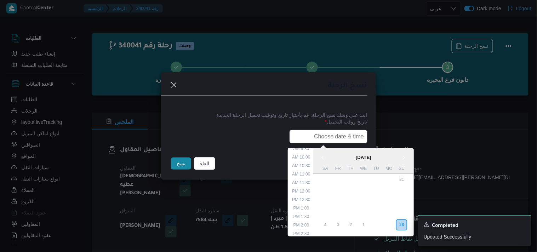
type input "29/09/2025 6:00AM"
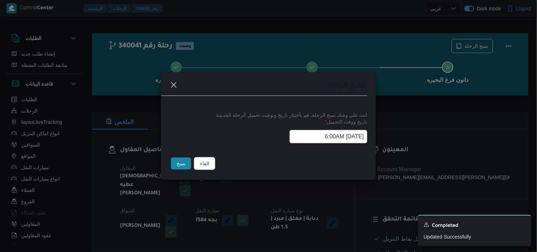
click at [186, 165] on button "نسخ" at bounding box center [181, 163] width 20 height 12
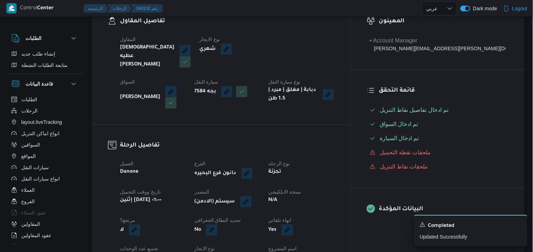
scroll to position [157, 0]
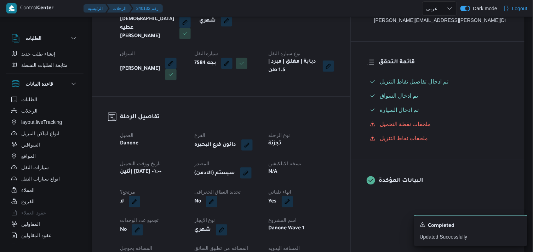
click at [252, 167] on button "button" at bounding box center [245, 172] width 11 height 11
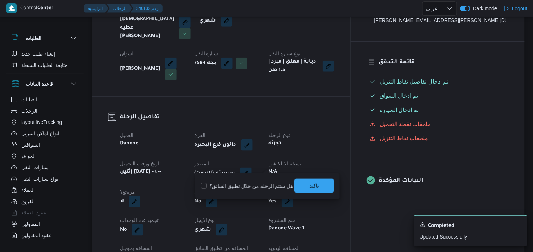
click at [314, 184] on span "تاكيد" at bounding box center [314, 186] width 9 height 8
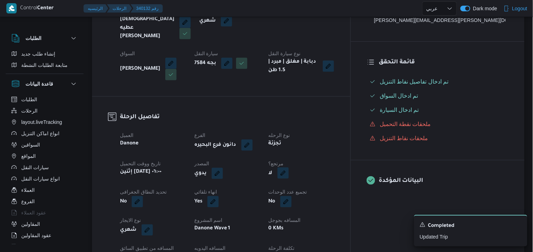
click at [289, 167] on button "button" at bounding box center [282, 172] width 11 height 11
click at [311, 183] on label "هل هناك مرتجع؟" at bounding box center [299, 186] width 42 height 8
checkbox input "true"
click at [323, 182] on span "تاكيد" at bounding box center [342, 186] width 40 height 14
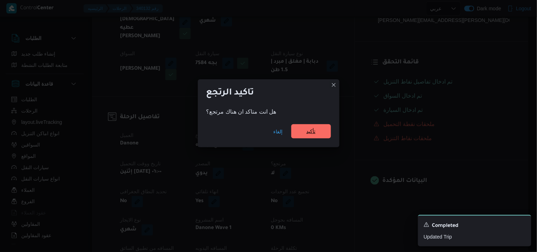
click at [312, 136] on span "تأكيد" at bounding box center [310, 131] width 9 height 8
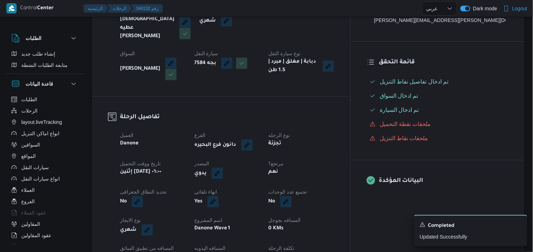
select select "ar"
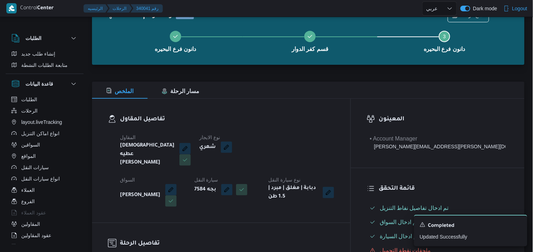
scroll to position [39, 0]
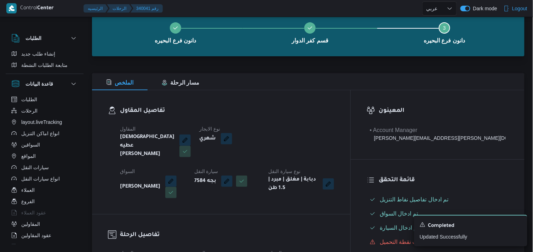
drag, startPoint x: 257, startPoint y: 119, endPoint x: 253, endPoint y: 119, distance: 4.0
select select "ar"
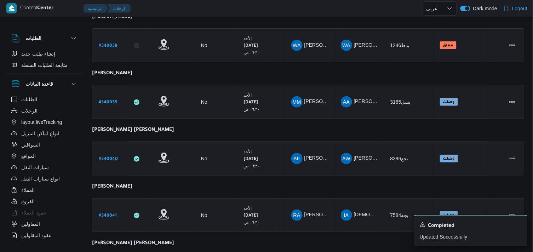
scroll to position [188, 0]
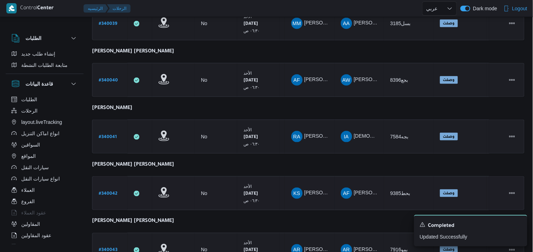
click at [102, 193] on b "# 340042" at bounding box center [108, 193] width 19 height 5
select select "ar"
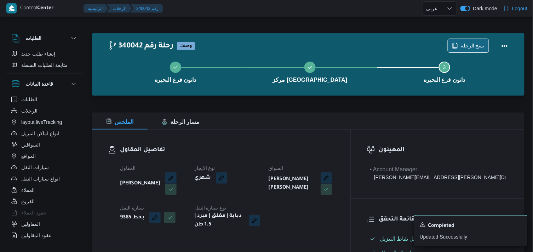
click at [465, 47] on span "نسخ الرحلة" at bounding box center [473, 45] width 24 height 8
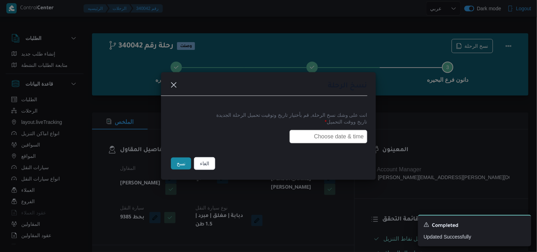
click at [305, 137] on input "text" at bounding box center [328, 136] width 78 height 13
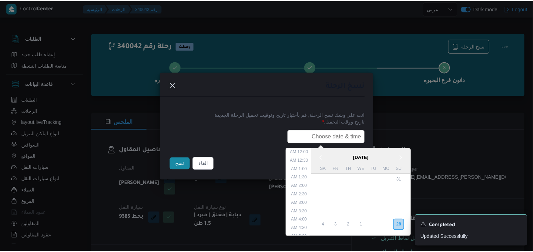
scroll to position [165, 0]
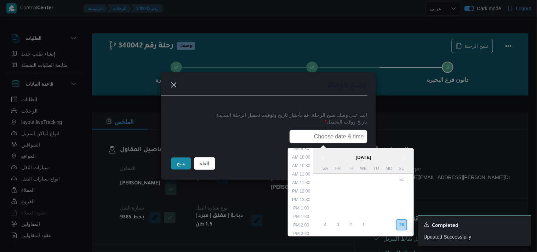
type input "29/09/2025 6:00AM"
click at [183, 165] on button "نسخ" at bounding box center [181, 163] width 20 height 12
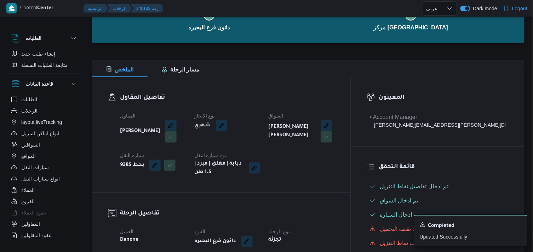
scroll to position [118, 0]
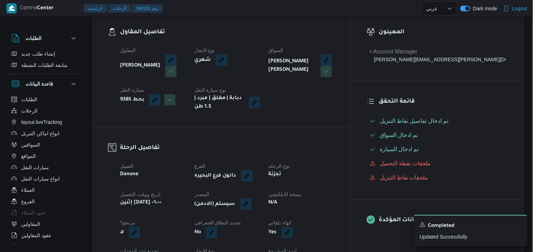
click at [252, 203] on button "button" at bounding box center [245, 203] width 11 height 11
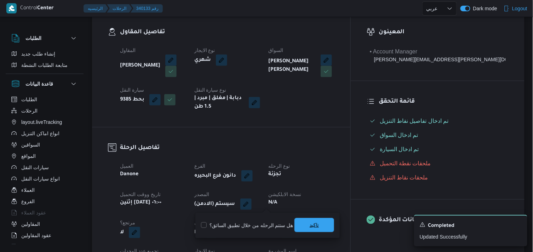
click at [302, 220] on span "تاكيد" at bounding box center [314, 225] width 40 height 14
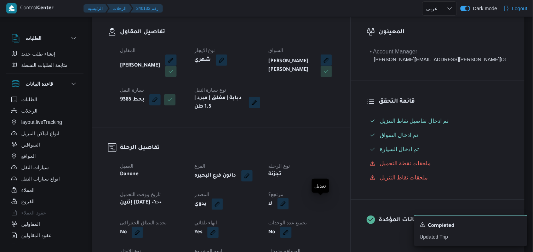
click at [289, 206] on button "button" at bounding box center [282, 203] width 11 height 11
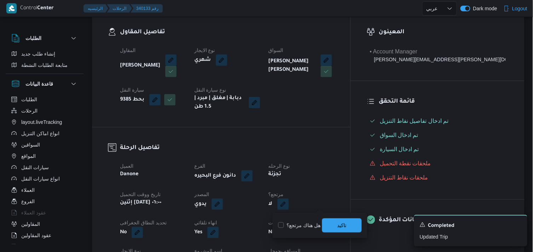
click at [311, 221] on label "هل هناك مرتجع؟" at bounding box center [299, 225] width 42 height 8
checkbox input "true"
click at [334, 224] on span "تاكيد" at bounding box center [342, 225] width 40 height 14
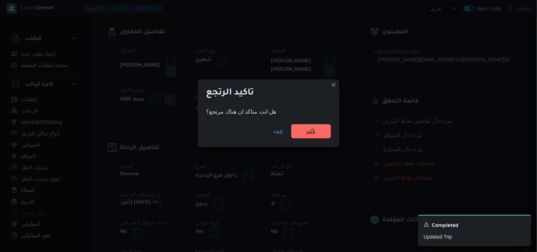
click at [300, 133] on span "تأكيد" at bounding box center [311, 131] width 40 height 14
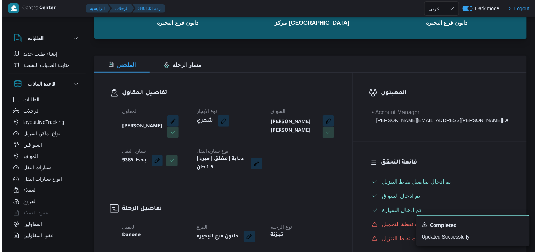
scroll to position [0, 0]
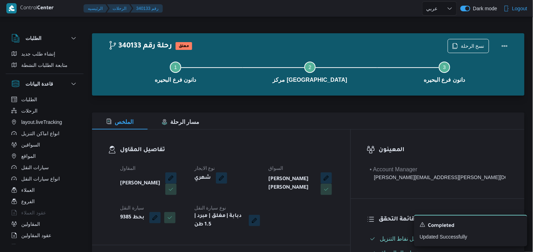
select select "ar"
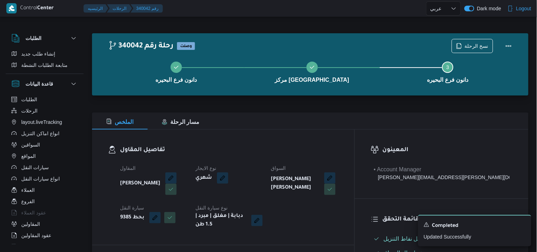
select select "ar"
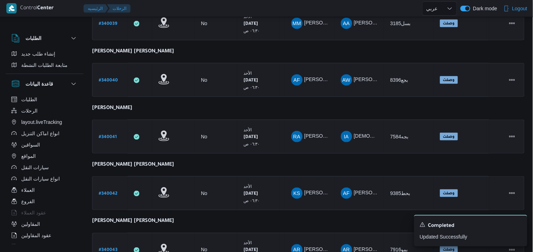
scroll to position [220, 0]
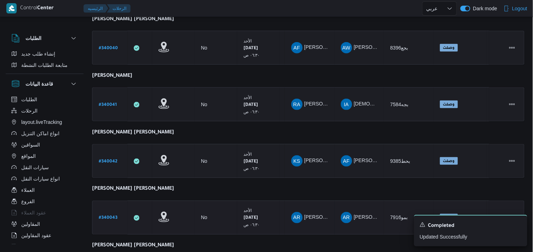
click at [105, 216] on b "# 340043" at bounding box center [108, 218] width 19 height 5
select select "ar"
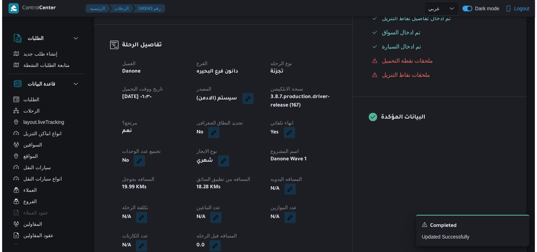
scroll to position [24, 0]
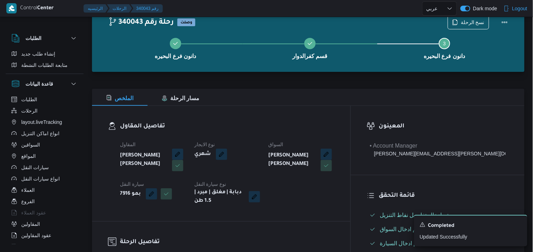
click at [469, 26] on div "دانون فرع البحيره قسم كفرالدوار Step 3 is incomplete 3 دانون فرع البحيره" at bounding box center [310, 47] width 412 height 45
click at [468, 23] on span "نسخ الرحلة" at bounding box center [473, 22] width 24 height 8
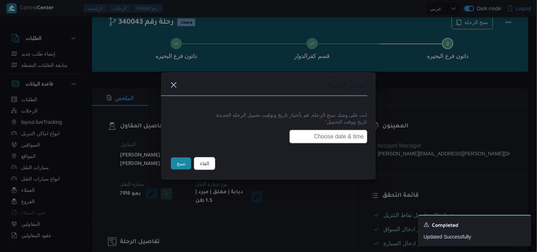
click at [318, 137] on input "text" at bounding box center [328, 136] width 78 height 13
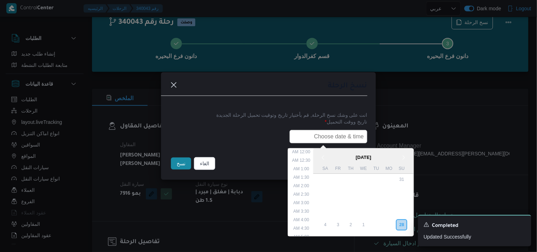
scroll to position [165, 0]
type input "29/09/2025 6:00AM"
click at [183, 164] on button "نسخ" at bounding box center [181, 163] width 20 height 12
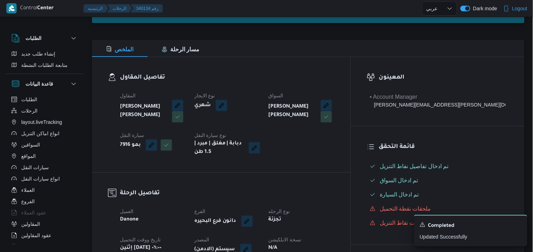
scroll to position [137, 0]
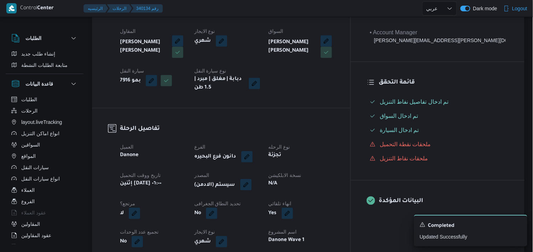
click at [252, 182] on button "button" at bounding box center [245, 184] width 11 height 11
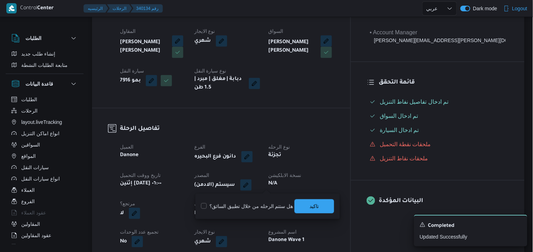
click at [333, 205] on div "You are in a dialog. To close this dialog, hit escape. هل ستتم الرحله من خلال ت…" at bounding box center [267, 206] width 144 height 25
click at [313, 207] on span "تاكيد" at bounding box center [314, 206] width 9 height 8
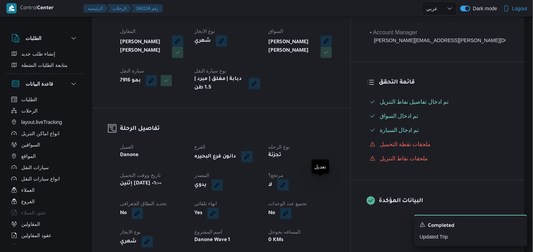
click at [289, 186] on button "button" at bounding box center [282, 184] width 11 height 11
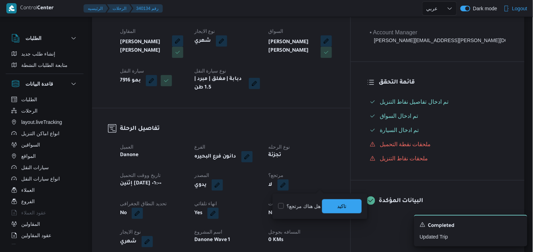
click at [305, 204] on label "هل هناك مرتجع؟" at bounding box center [299, 206] width 42 height 8
checkbox input "true"
click at [327, 204] on span "تاكيد" at bounding box center [342, 206] width 40 height 14
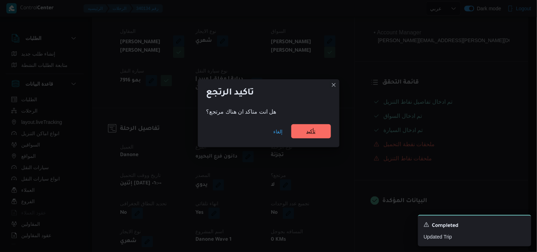
click at [310, 138] on span "تأكيد" at bounding box center [311, 131] width 40 height 14
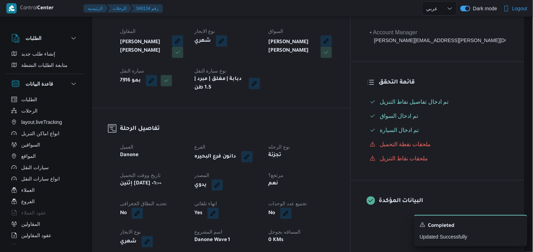
select select "ar"
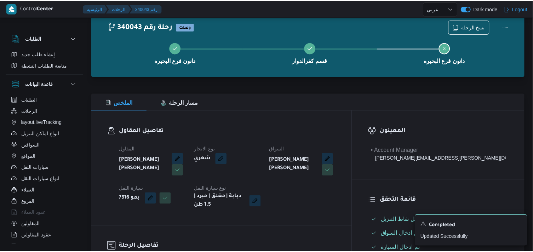
scroll to position [137, 0]
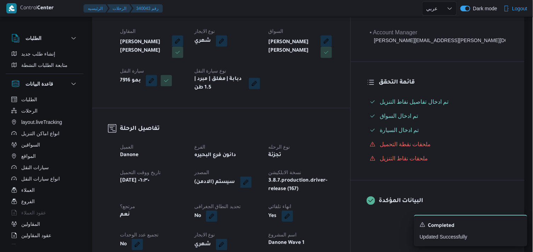
select select "ar"
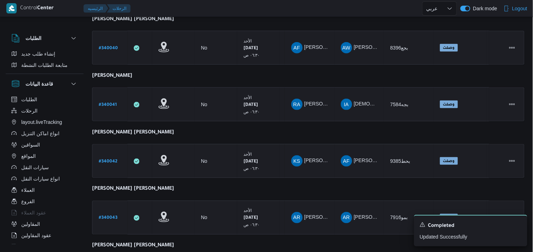
scroll to position [268, 0]
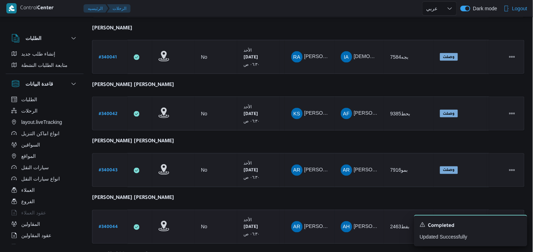
click at [113, 225] on b "# 340044" at bounding box center [108, 227] width 19 height 5
select select "ar"
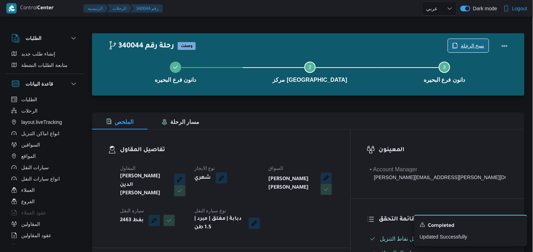
click at [467, 50] on span "نسخ الرحلة" at bounding box center [468, 45] width 41 height 13
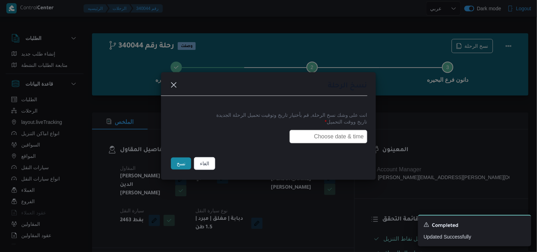
click at [340, 136] on input "text" at bounding box center [328, 136] width 78 height 13
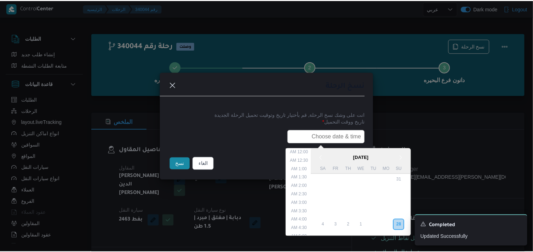
scroll to position [165, 0]
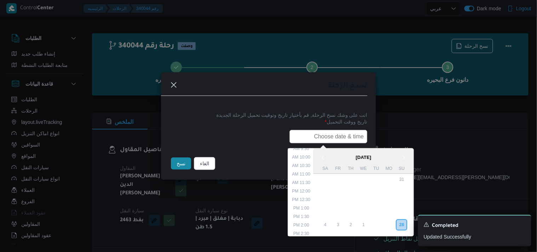
type input "29/09/2025 6:00AM"
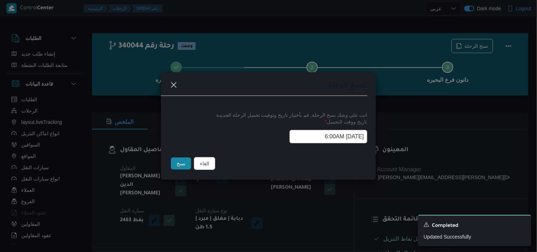
click at [176, 165] on button "نسخ" at bounding box center [181, 163] width 20 height 12
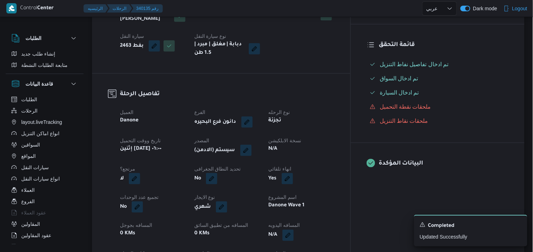
scroll to position [236, 0]
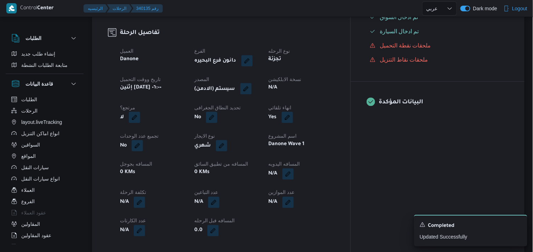
click at [252, 91] on span at bounding box center [244, 89] width 15 height 11
click at [252, 85] on button "button" at bounding box center [245, 88] width 11 height 11
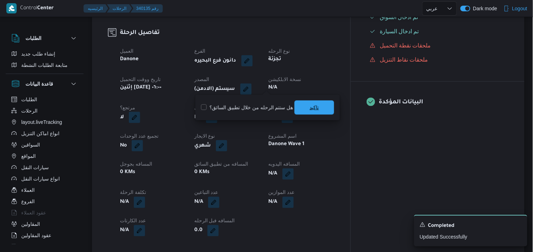
click at [299, 103] on span "تاكيد" at bounding box center [314, 108] width 40 height 14
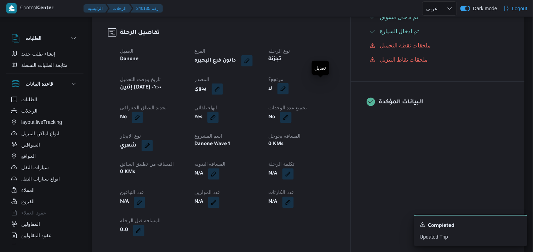
click at [289, 84] on button "button" at bounding box center [282, 88] width 11 height 11
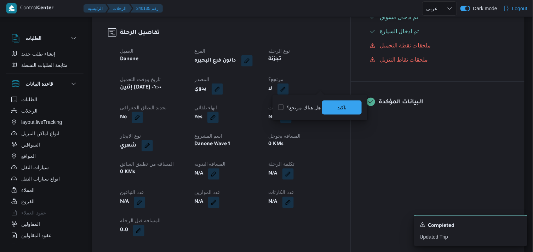
click at [310, 108] on label "هل هناك مرتجع؟" at bounding box center [299, 107] width 42 height 8
checkbox input "true"
click at [354, 109] on span "تاكيد" at bounding box center [342, 107] width 40 height 14
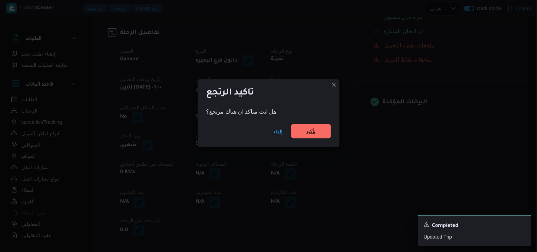
click at [308, 125] on span "تأكيد" at bounding box center [311, 131] width 40 height 14
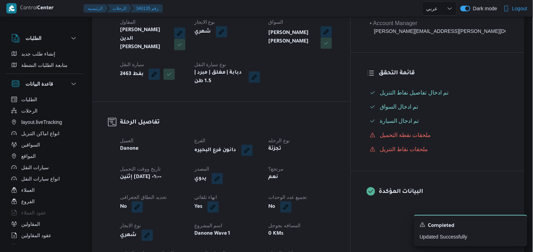
scroll to position [79, 0]
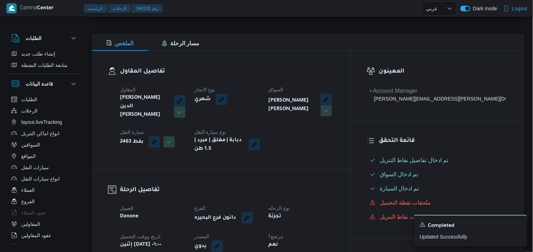
select select "ar"
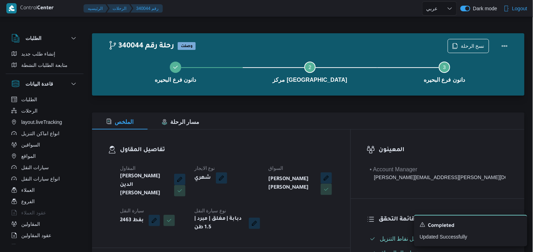
select select "ar"
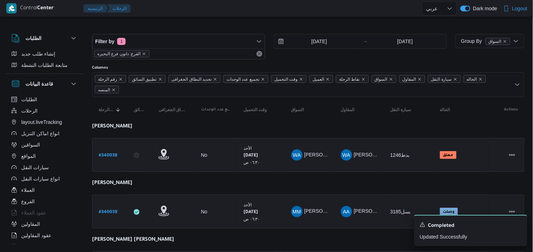
scroll to position [334, 0]
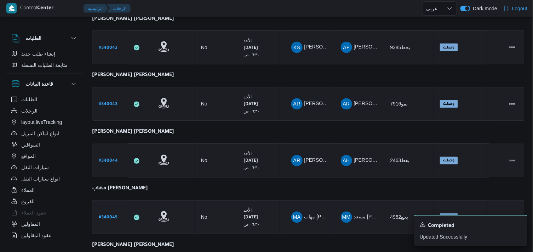
click at [112, 216] on b "# 340045" at bounding box center [108, 218] width 19 height 5
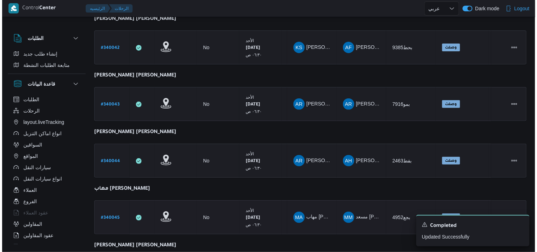
scroll to position [19, 0]
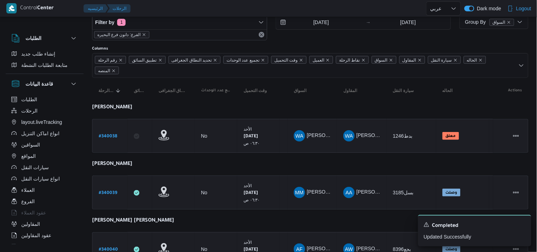
select select "ar"
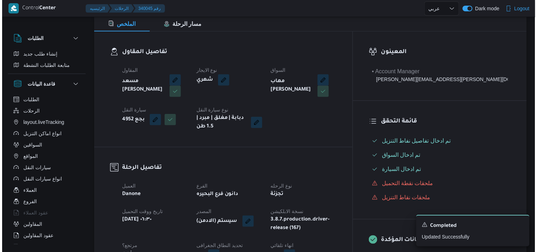
scroll to position [0, 0]
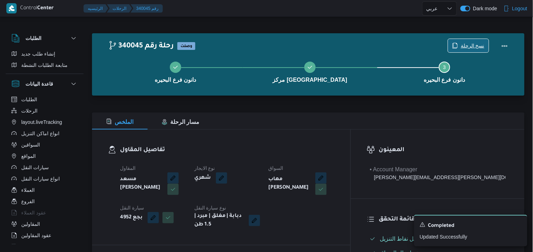
click at [471, 44] on span "نسخ الرحلة" at bounding box center [473, 45] width 24 height 8
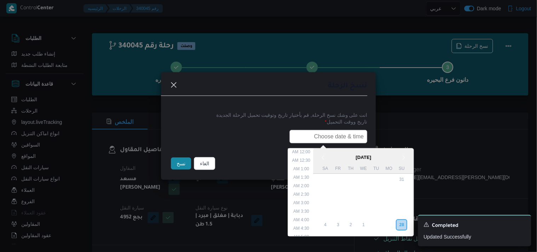
click at [351, 142] on input "text" at bounding box center [328, 136] width 78 height 13
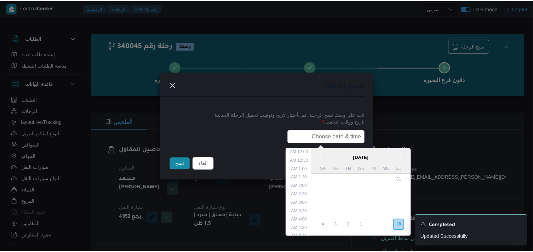
scroll to position [165, 0]
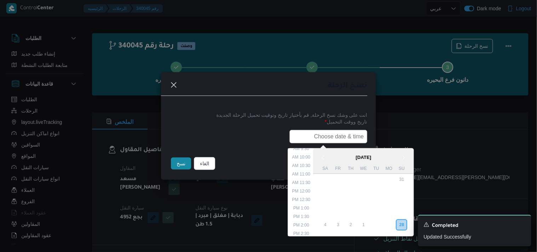
type input "29/09/2025 6:00AM"
click at [180, 162] on button "نسخ" at bounding box center [181, 163] width 20 height 12
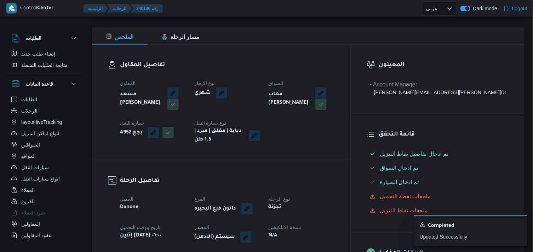
scroll to position [157, 0]
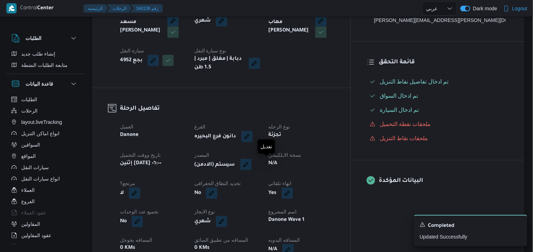
click at [252, 167] on button "button" at bounding box center [245, 164] width 11 height 11
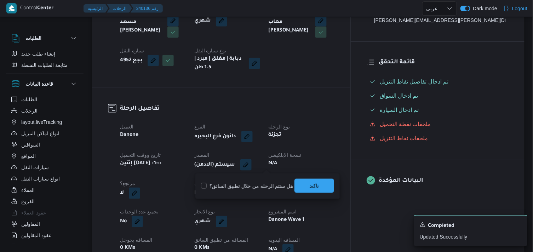
click at [310, 183] on span "تاكيد" at bounding box center [314, 186] width 9 height 8
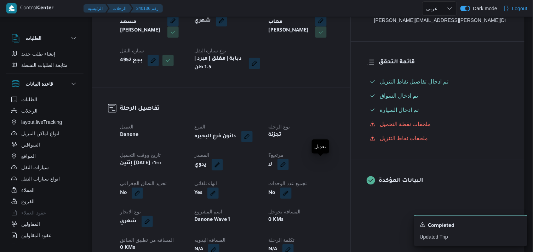
click at [289, 162] on button "button" at bounding box center [282, 164] width 11 height 11
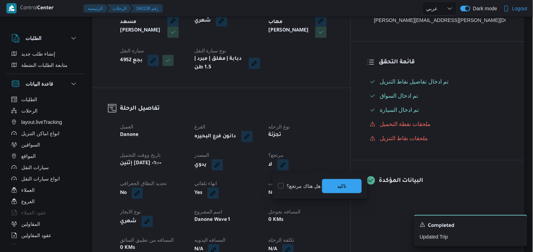
click at [298, 187] on label "هل هناك مرتجع؟" at bounding box center [299, 186] width 42 height 8
checkbox input "true"
click at [333, 182] on span "تاكيد" at bounding box center [342, 186] width 40 height 14
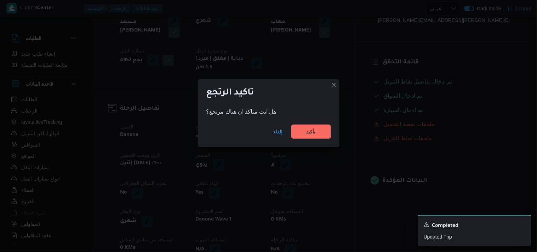
click at [309, 119] on div "إلغاء تأكيد" at bounding box center [269, 133] width 142 height 28
click at [312, 133] on span "تأكيد" at bounding box center [310, 131] width 9 height 8
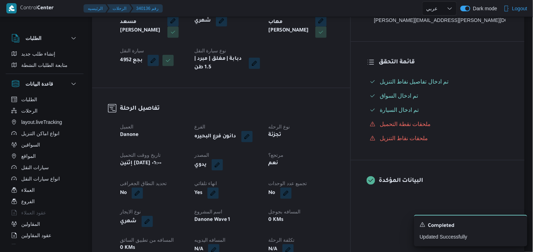
select select "ar"
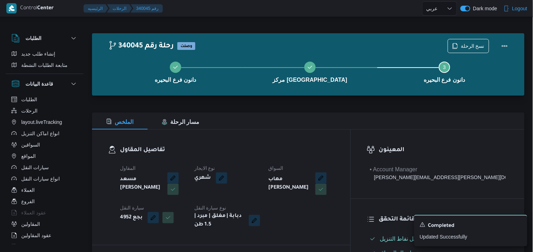
select select "ar"
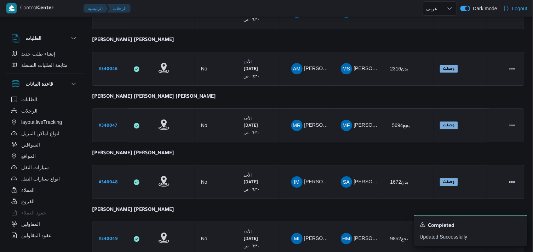
scroll to position [472, 0]
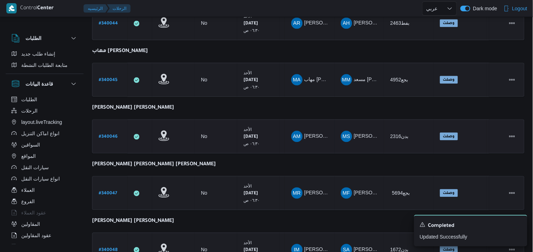
click at [112, 134] on b "# 340046" at bounding box center [108, 136] width 19 height 5
select select "ar"
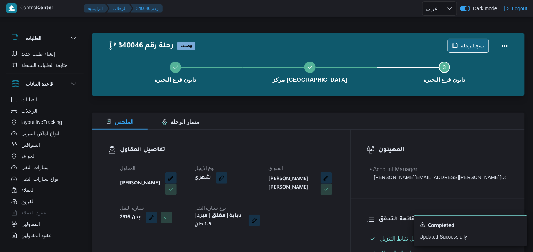
click at [476, 47] on span "نسخ الرحلة" at bounding box center [473, 45] width 24 height 8
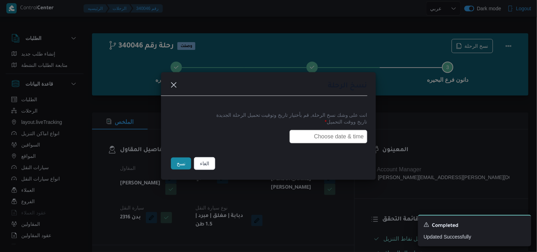
click at [327, 135] on input "text" at bounding box center [328, 136] width 78 height 13
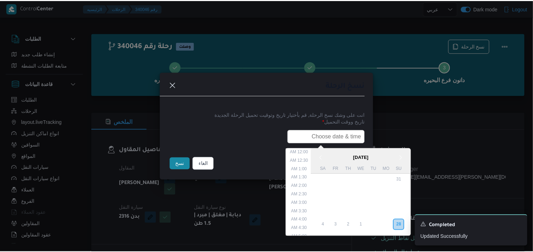
scroll to position [165, 0]
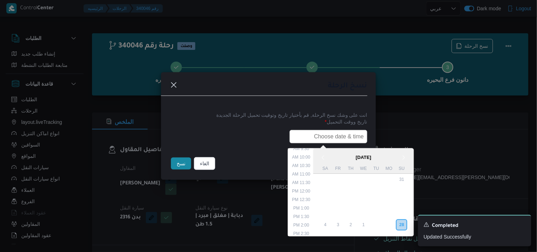
type input "29/09/2025 6:00AM"
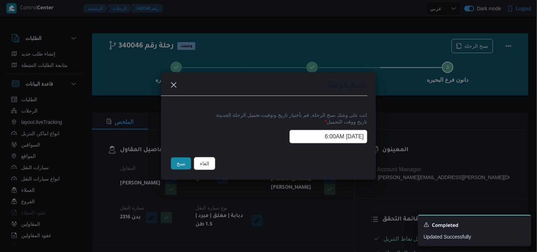
click at [176, 167] on button "نسخ" at bounding box center [181, 163] width 20 height 12
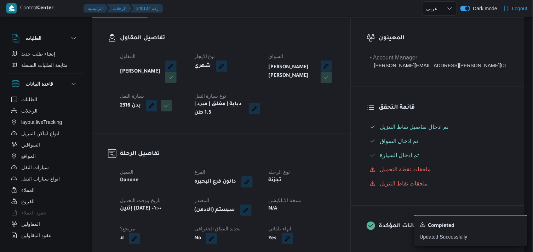
scroll to position [118, 0]
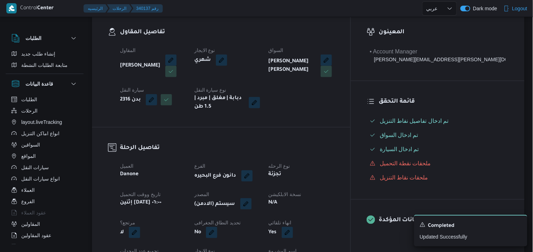
click at [252, 205] on button "button" at bounding box center [245, 203] width 11 height 11
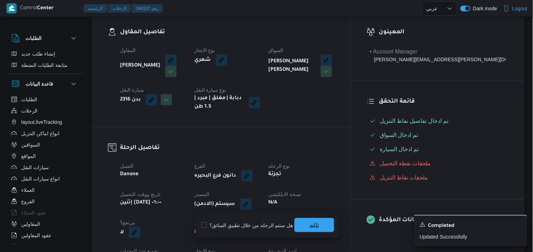
click at [297, 218] on span "تاكيد" at bounding box center [314, 225] width 40 height 14
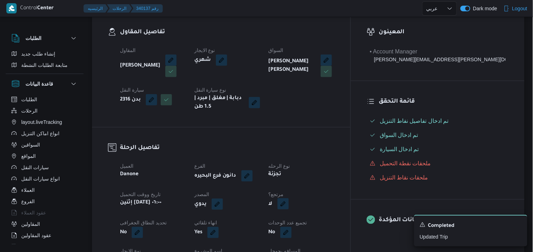
click at [289, 206] on button "button" at bounding box center [282, 203] width 11 height 11
click at [307, 224] on label "هل هناك مرتجع؟" at bounding box center [299, 225] width 42 height 8
checkbox input "true"
click at [337, 218] on span "تاكيد" at bounding box center [342, 225] width 40 height 14
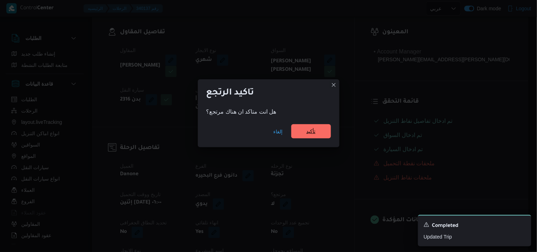
click at [296, 133] on span "تأكيد" at bounding box center [311, 131] width 40 height 14
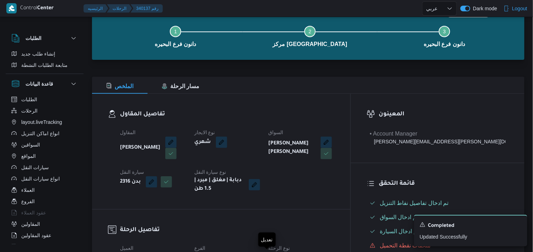
scroll to position [0, 0]
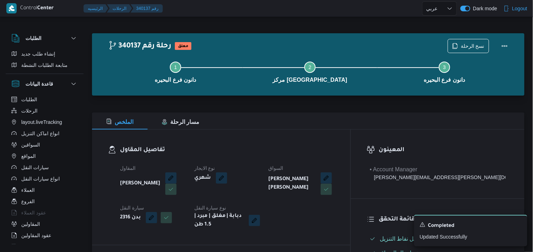
select select "ar"
drag, startPoint x: 260, startPoint y: 176, endPoint x: 270, endPoint y: 174, distance: 9.7
select select "ar"
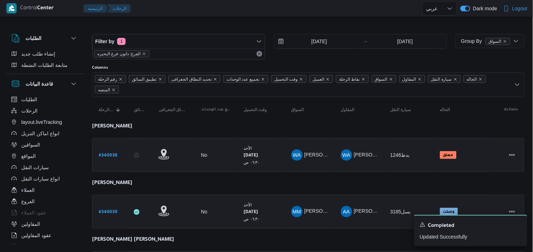
scroll to position [531, 0]
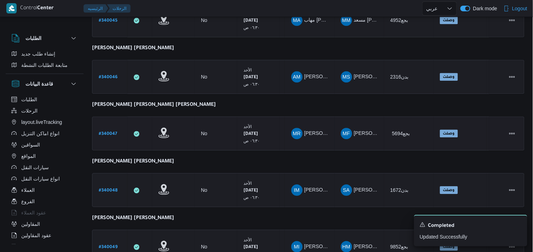
click at [113, 132] on b "# 340047" at bounding box center [108, 134] width 18 height 5
select select "ar"
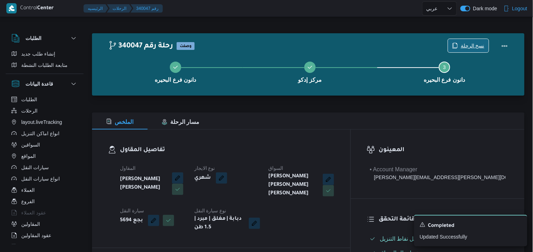
click at [475, 47] on span "نسخ الرحلة" at bounding box center [473, 45] width 24 height 8
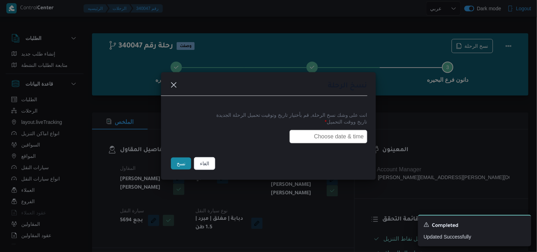
click at [350, 130] on input "text" at bounding box center [328, 136] width 78 height 13
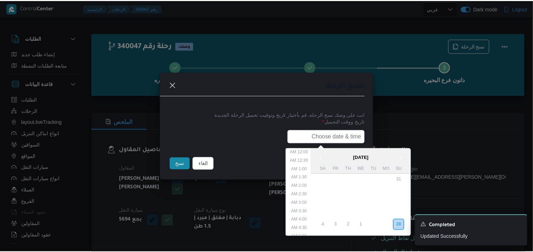
scroll to position [165, 0]
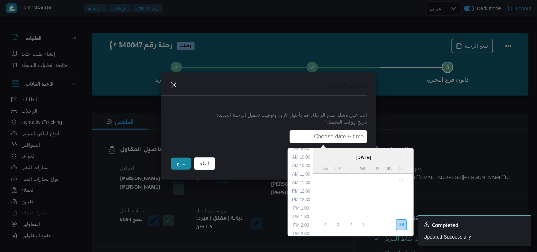
type input "29/09/2025 6:00AM"
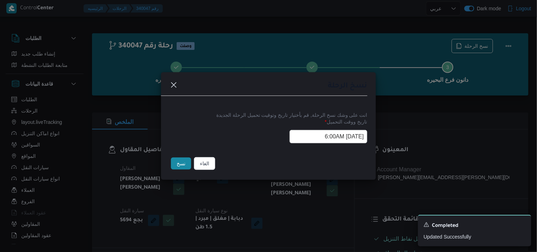
click at [182, 160] on button "نسخ" at bounding box center [181, 163] width 20 height 12
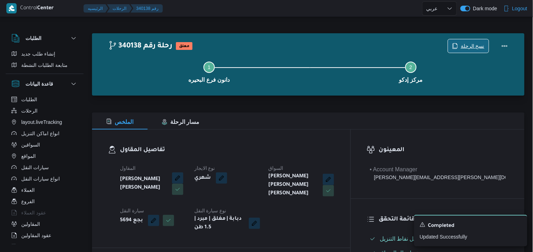
scroll to position [157, 0]
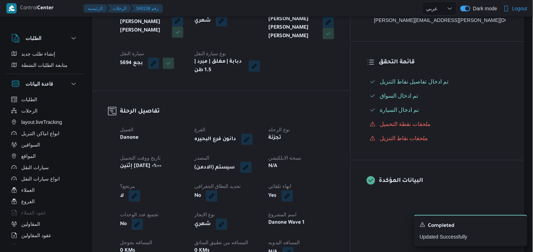
click at [252, 164] on button "button" at bounding box center [245, 167] width 11 height 11
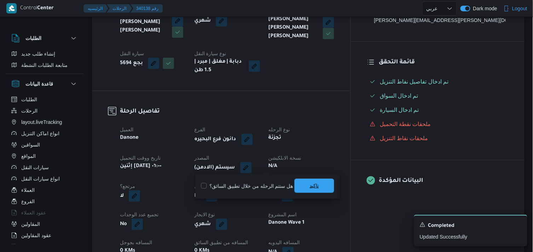
click at [305, 185] on span "تاكيد" at bounding box center [314, 186] width 40 height 14
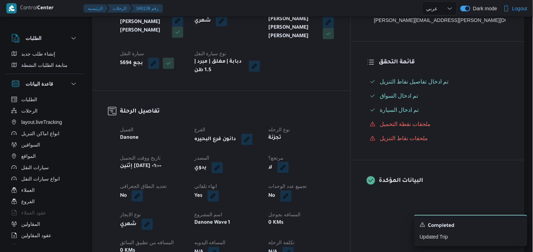
click at [289, 163] on button "button" at bounding box center [282, 167] width 11 height 11
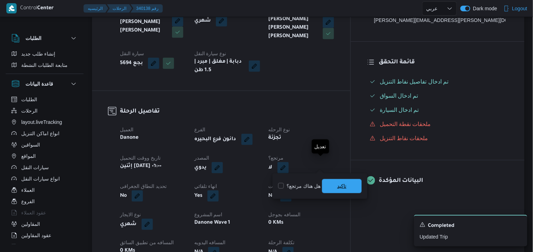
click at [347, 185] on span "تاكيد" at bounding box center [342, 186] width 40 height 14
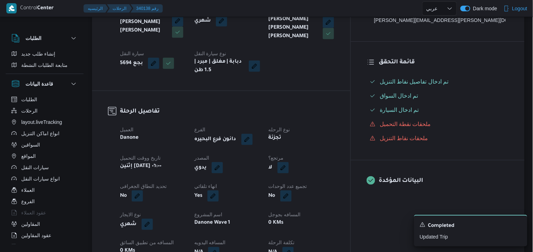
click at [307, 185] on span "تجميع عدد الوحدات" at bounding box center [288, 186] width 39 height 6
click at [289, 165] on button "button" at bounding box center [282, 167] width 11 height 11
click at [295, 188] on label "هل هناك مرتجع؟" at bounding box center [299, 186] width 42 height 8
checkbox input "true"
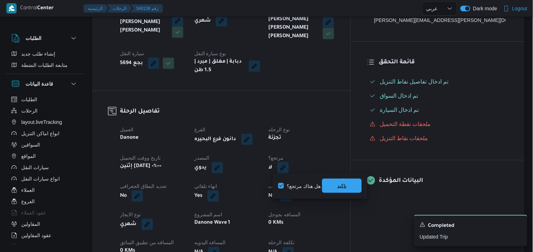
click at [338, 185] on span "تاكيد" at bounding box center [341, 186] width 9 height 8
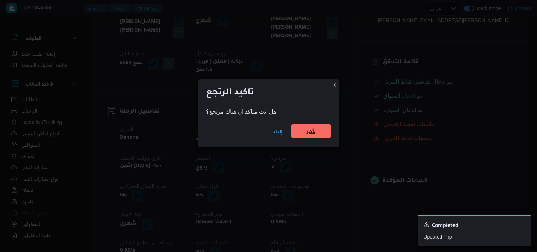
click at [314, 134] on span "تأكيد" at bounding box center [310, 131] width 9 height 8
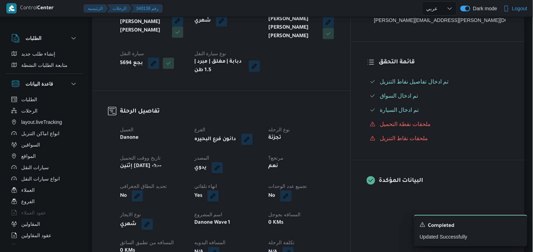
scroll to position [0, 0]
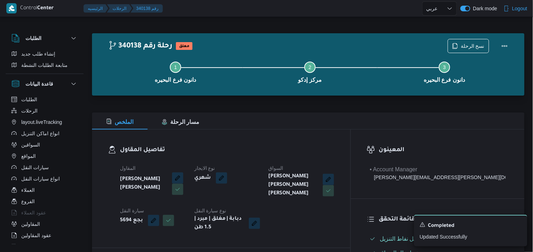
select select "ar"
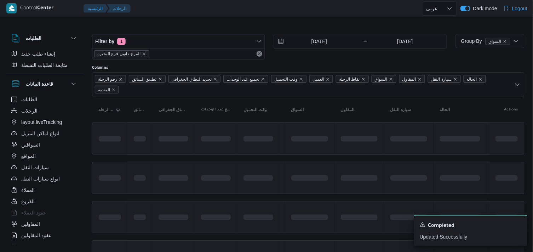
scroll to position [531, 0]
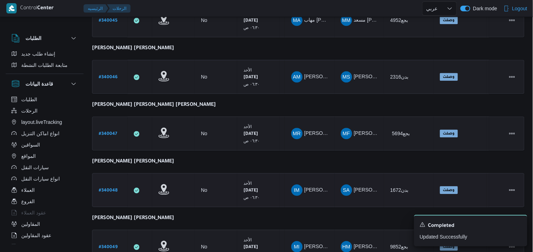
click at [111, 188] on b "# 340048" at bounding box center [108, 190] width 19 height 5
select select "ar"
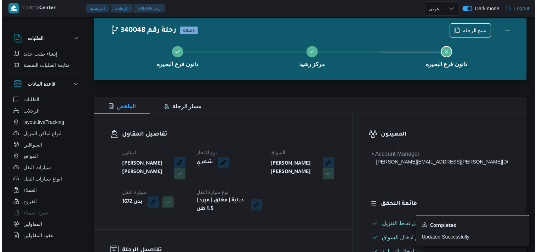
scroll to position [13, 0]
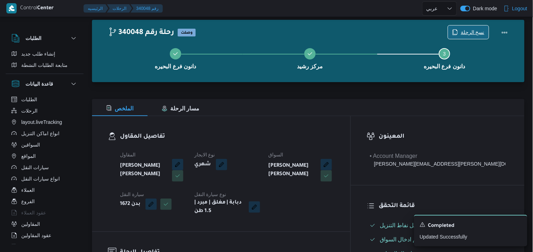
click at [464, 33] on span "نسخ الرحلة" at bounding box center [473, 32] width 24 height 8
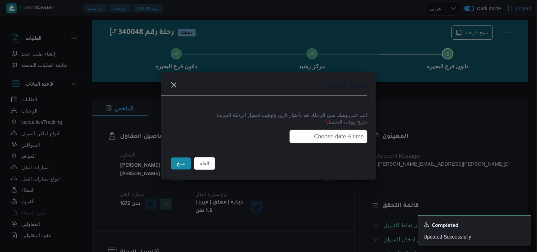
click at [320, 131] on input "text" at bounding box center [328, 136] width 78 height 13
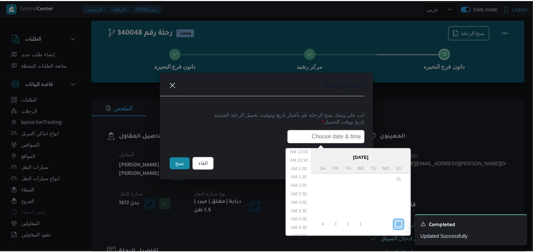
scroll to position [165, 0]
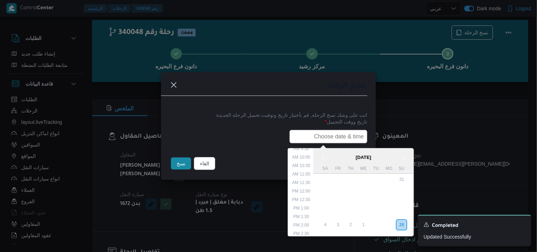
type input "29/09/2025 6:00AM"
click at [176, 164] on button "نسخ" at bounding box center [181, 163] width 20 height 12
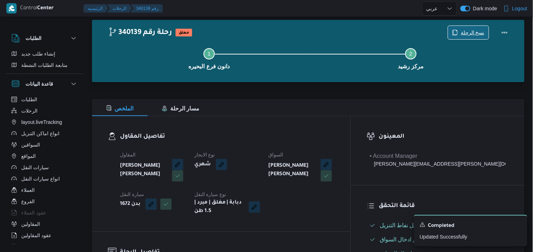
scroll to position [234, 0]
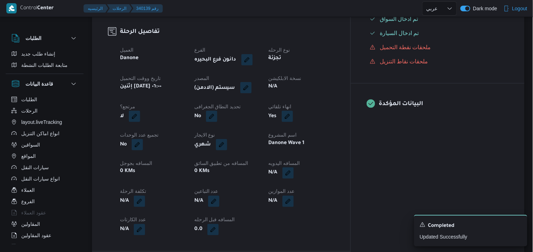
click at [252, 92] on button "button" at bounding box center [245, 87] width 11 height 11
click at [306, 104] on span "تاكيد" at bounding box center [314, 109] width 40 height 14
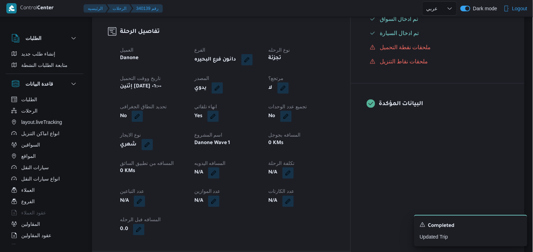
click at [289, 90] on button "button" at bounding box center [282, 87] width 11 height 11
click at [298, 109] on label "هل هناك مرتجع؟" at bounding box center [299, 109] width 42 height 8
checkbox input "true"
click at [327, 108] on span "تاكيد" at bounding box center [342, 109] width 40 height 14
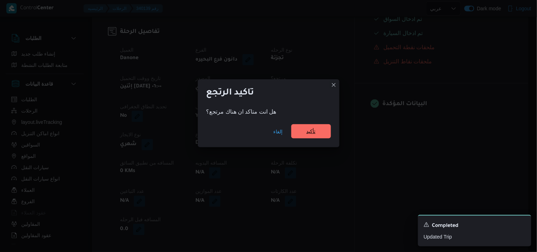
click at [306, 132] on span "تأكيد" at bounding box center [310, 131] width 9 height 8
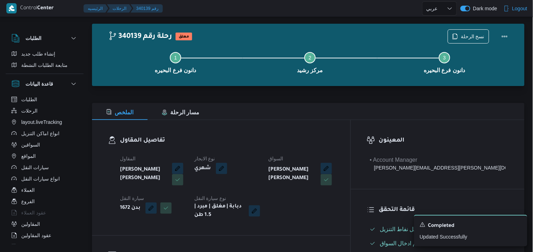
scroll to position [8, 0]
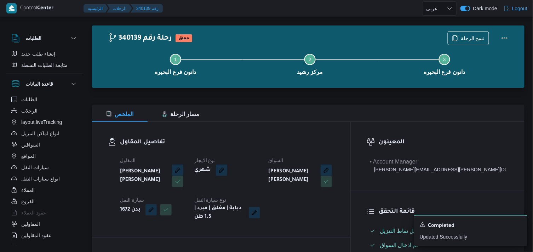
select select "ar"
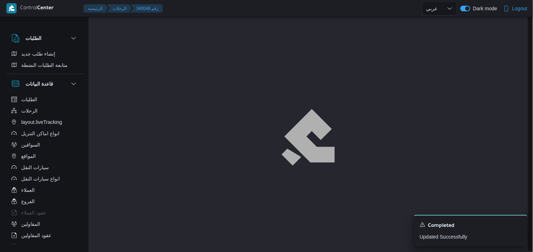
scroll to position [13, 0]
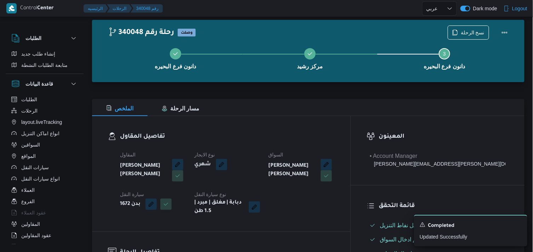
select select "ar"
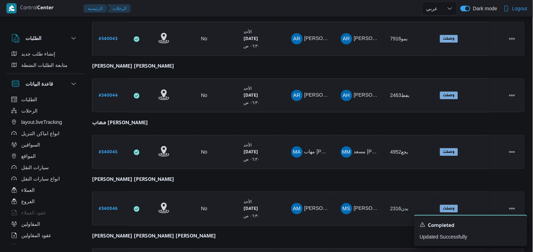
scroll to position [531, 0]
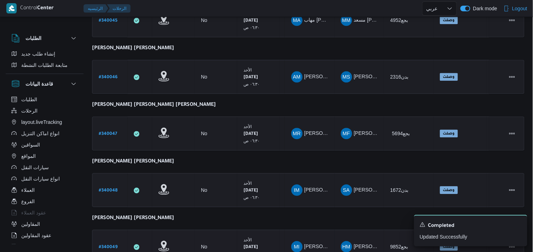
click at [106, 245] on b "# 340049" at bounding box center [108, 247] width 19 height 5
select select "ar"
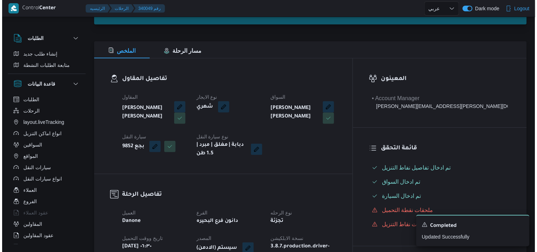
scroll to position [5, 0]
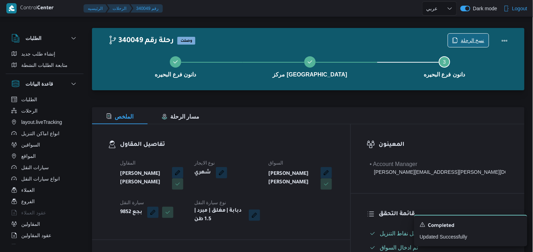
click at [469, 42] on span "نسخ الرحلة" at bounding box center [473, 40] width 24 height 8
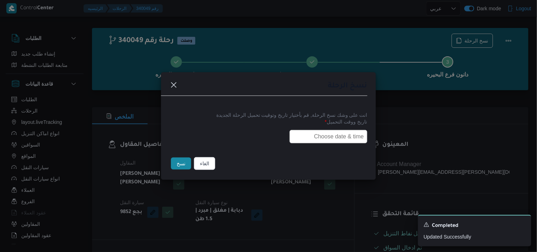
click at [327, 132] on input "text" at bounding box center [328, 136] width 78 height 13
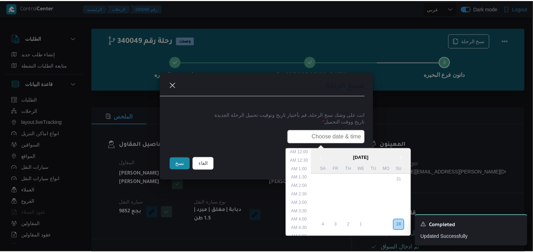
scroll to position [165, 0]
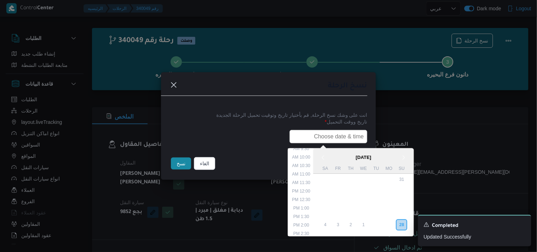
type input "29/09/2025 6:00AM"
click at [181, 165] on button "نسخ" at bounding box center [181, 163] width 20 height 12
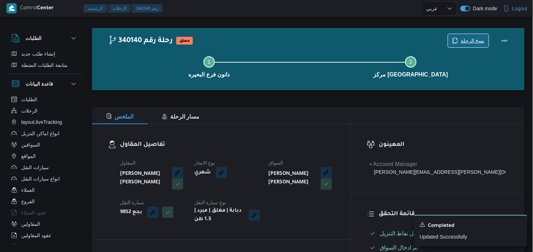
scroll to position [225, 0]
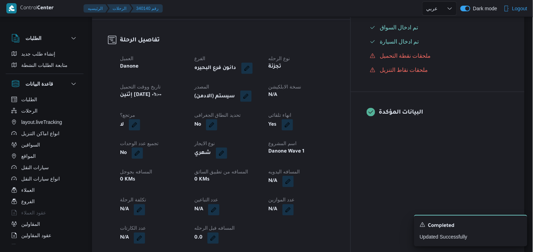
click at [252, 100] on button "button" at bounding box center [245, 96] width 11 height 11
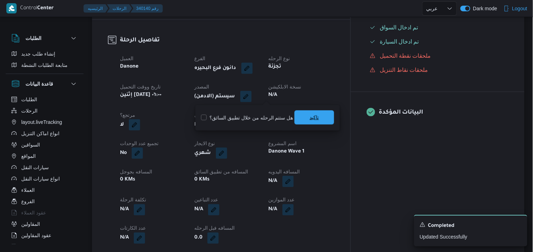
click at [306, 116] on span "تاكيد" at bounding box center [314, 117] width 40 height 14
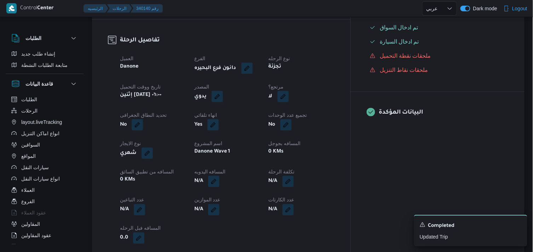
click at [289, 99] on button "button" at bounding box center [282, 96] width 11 height 11
click at [312, 116] on label "هل هناك مرتجع؟" at bounding box center [299, 118] width 42 height 8
checkbox input "true"
click at [338, 117] on span "تاكيد" at bounding box center [341, 117] width 9 height 8
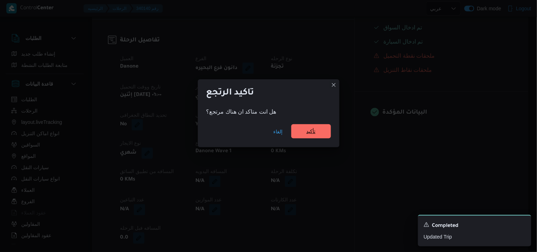
click at [321, 133] on span "تأكيد" at bounding box center [311, 131] width 40 height 14
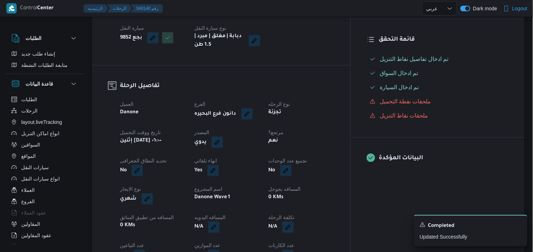
scroll to position [116, 0]
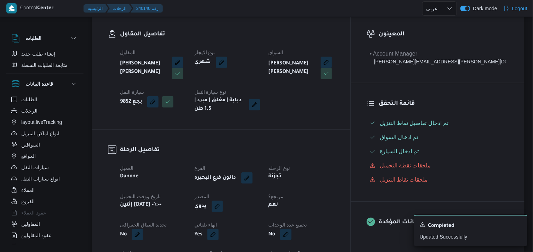
select select "ar"
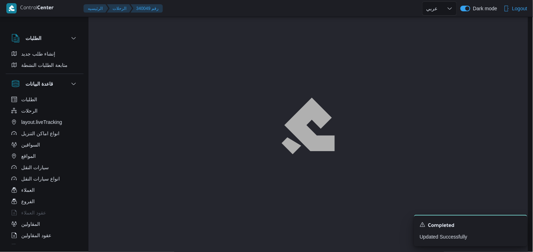
scroll to position [5, 0]
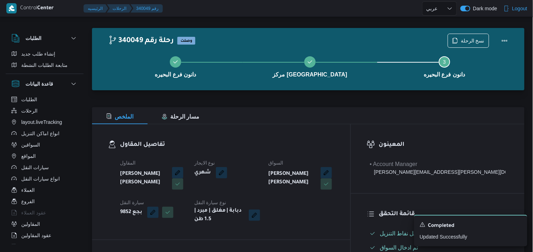
select select "ar"
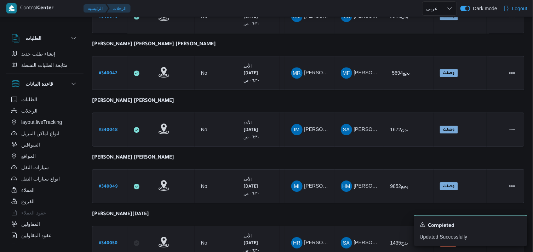
scroll to position [618, 0]
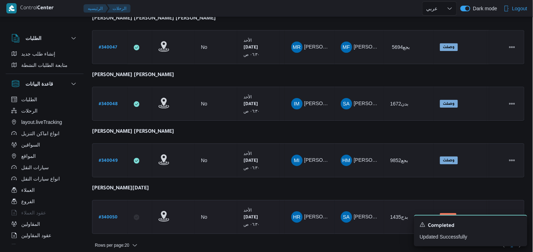
click at [100, 215] on b "# 340050" at bounding box center [108, 217] width 19 height 5
select select "ar"
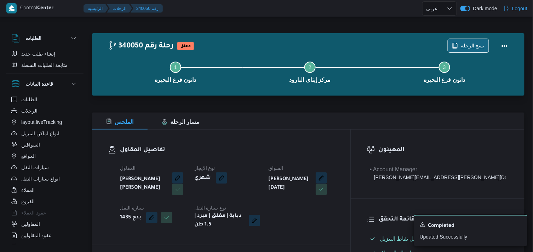
click at [473, 46] on span "نسخ الرحلة" at bounding box center [473, 45] width 24 height 8
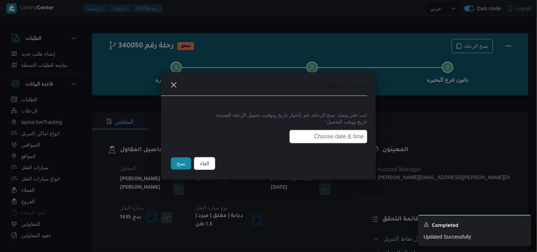
click at [339, 137] on input "text" at bounding box center [328, 136] width 78 height 13
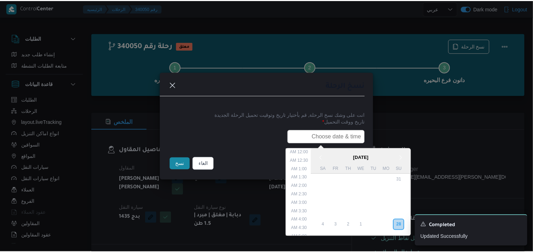
scroll to position [165, 0]
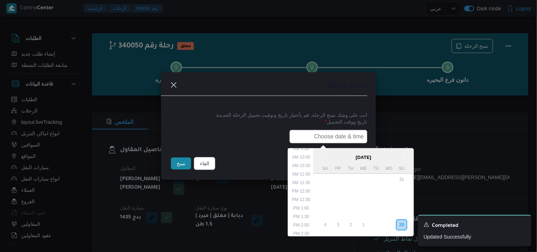
type input "29/09/2025 6:00AM"
click at [176, 170] on button "نسخ" at bounding box center [181, 163] width 20 height 12
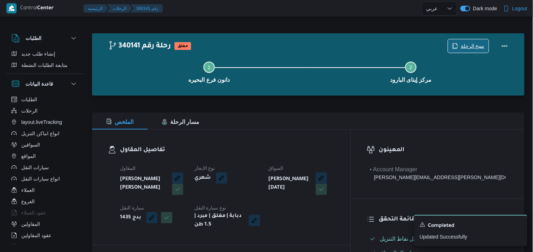
scroll to position [220, 0]
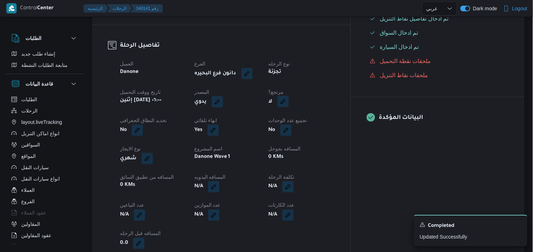
drag, startPoint x: 330, startPoint y: 101, endPoint x: 325, endPoint y: 101, distance: 5.3
click at [329, 101] on div "لا" at bounding box center [301, 102] width 67 height 13
click at [289, 101] on button "button" at bounding box center [282, 101] width 11 height 11
click at [298, 122] on label "هل هناك مرتجع؟" at bounding box center [299, 123] width 42 height 8
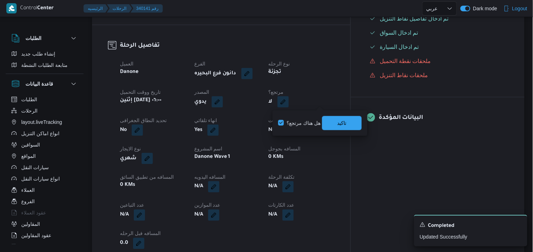
checkbox input "true"
click at [339, 116] on span "تاكيد" at bounding box center [342, 123] width 40 height 14
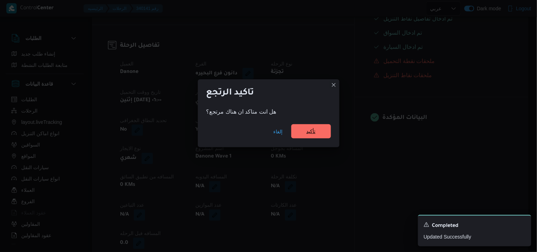
click at [310, 127] on span "تأكيد" at bounding box center [311, 131] width 40 height 14
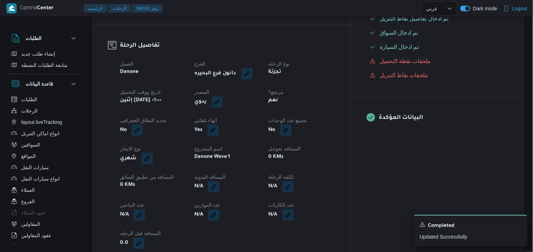
select select "ar"
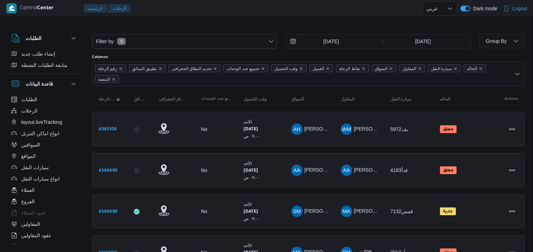
select select "ar"
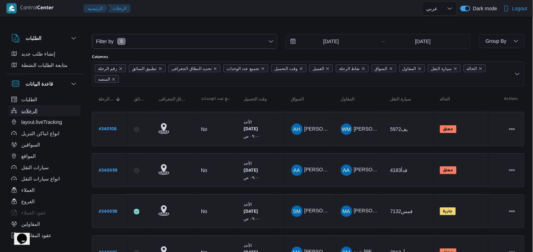
click at [34, 111] on span "الرحلات" at bounding box center [29, 111] width 16 height 8
click at [328, 48] on div "21/9/2025" at bounding box center [332, 41] width 93 height 14
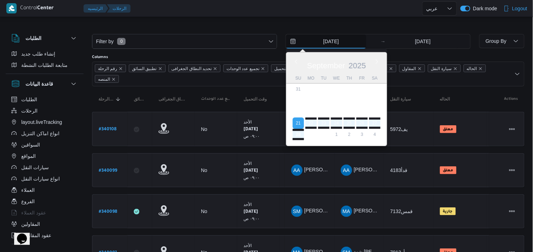
click at [328, 45] on input "21/9/2025" at bounding box center [326, 41] width 80 height 14
click at [312, 138] on div "September 2025 September 2025 Su Mo Tu We Th Fr Sa 31 1 2 3 4 5 6 7 8 9 10 11 1…" at bounding box center [336, 98] width 101 height 93
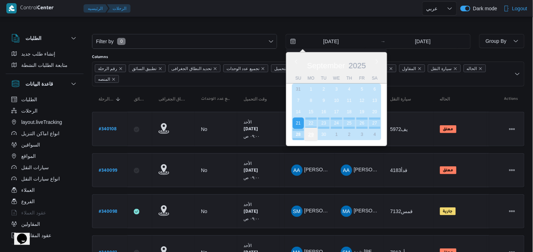
click at [311, 130] on div "29" at bounding box center [310, 134] width 13 height 13
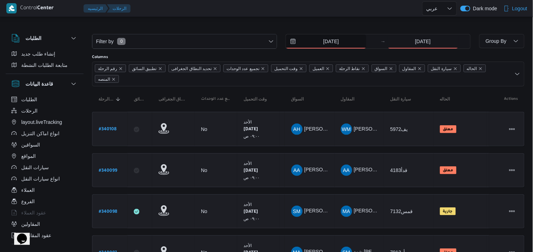
type input "[DATE]"
click at [401, 44] on input "28/9/2025" at bounding box center [423, 41] width 70 height 14
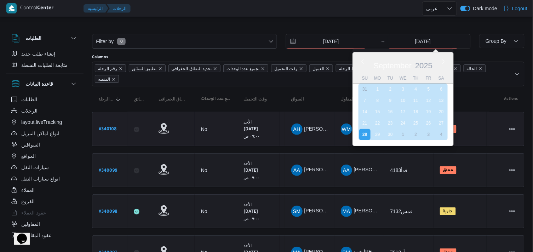
click at [380, 132] on div "29" at bounding box center [377, 134] width 11 height 11
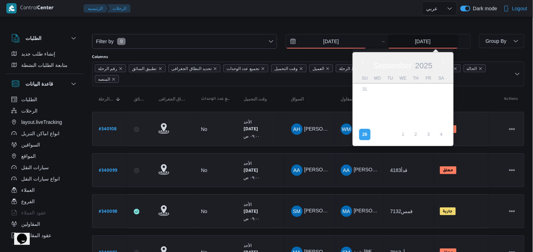
type input "[DATE]"
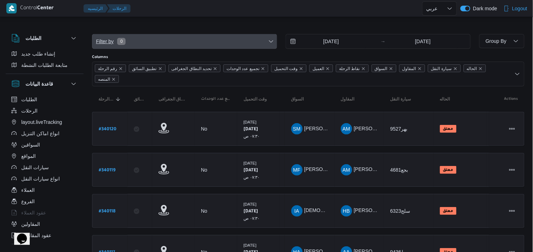
click at [257, 44] on span "Filter by 0" at bounding box center [184, 41] width 184 height 14
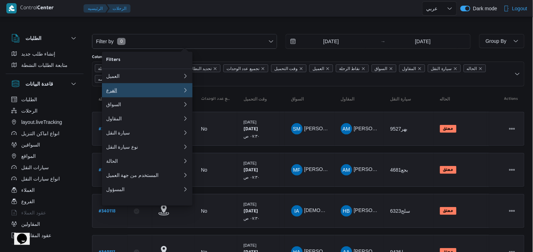
click at [125, 93] on div "الفرع" at bounding box center [144, 90] width 76 height 6
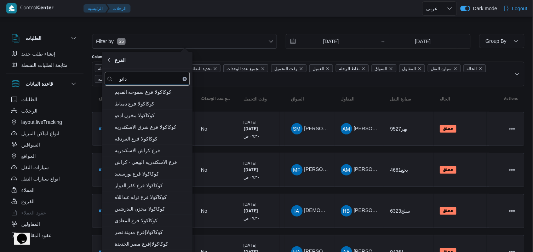
type input "دانون"
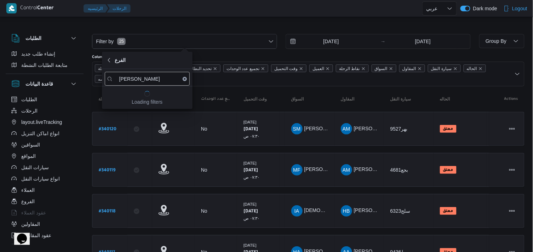
select select "ar"
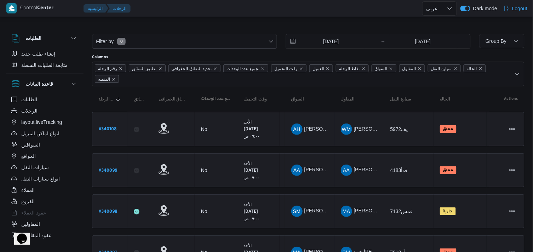
select select "ar"
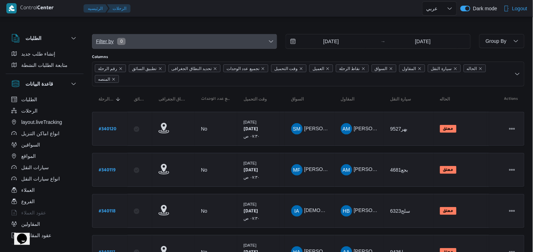
click at [268, 41] on icon "button" at bounding box center [271, 42] width 6 height 6
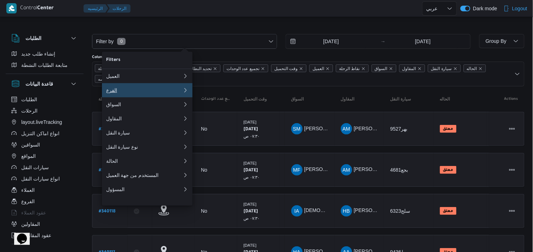
click at [183, 90] on icon "button" at bounding box center [186, 90] width 6 height 6
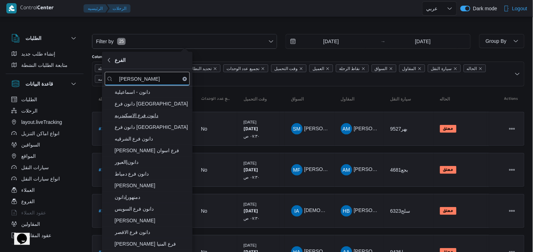
type input "دانون"
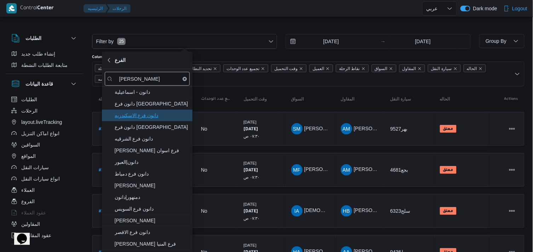
click at [169, 116] on span "دانون فرع الاسكندريه" at bounding box center [152, 115] width 74 height 8
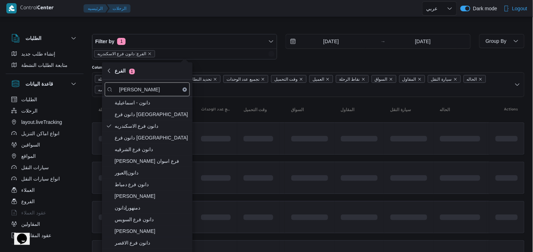
click at [182, 27] on div at bounding box center [308, 28] width 432 height 11
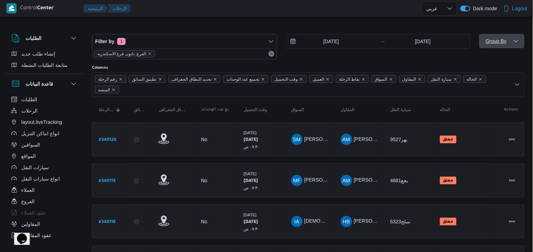
click at [519, 42] on span "Group By" at bounding box center [502, 41] width 40 height 14
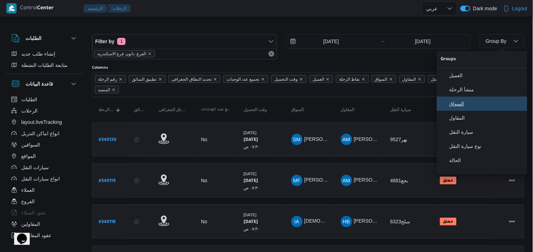
click at [466, 107] on span "السواق" at bounding box center [486, 104] width 74 height 6
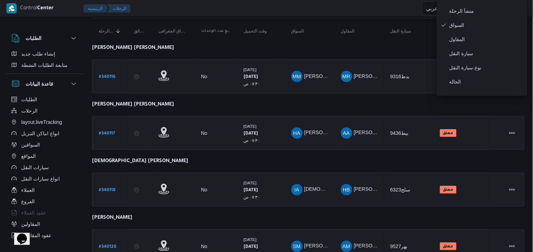
scroll to position [168, 0]
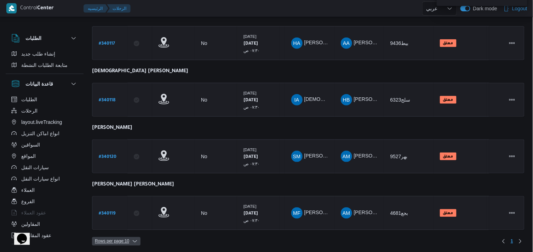
click at [108, 240] on span "Rows per page : 10" at bounding box center [112, 241] width 34 height 8
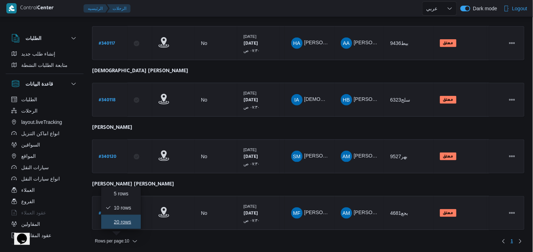
click at [111, 222] on icon "button" at bounding box center [108, 222] width 6 height 6
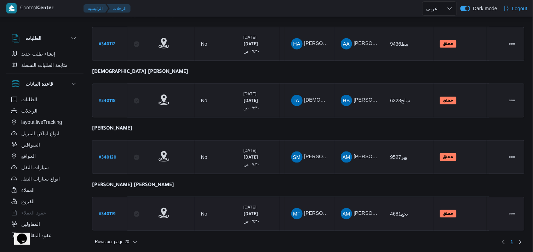
scroll to position [168, 0]
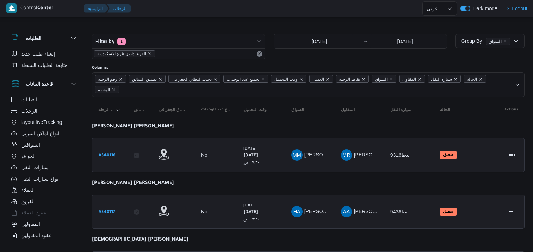
select select "ar"
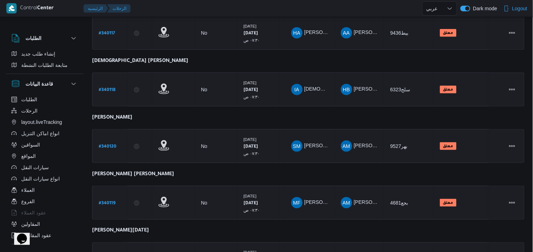
scroll to position [281, 0]
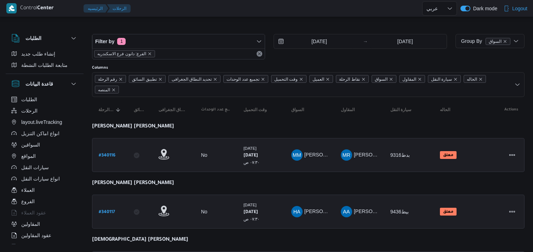
select select "ar"
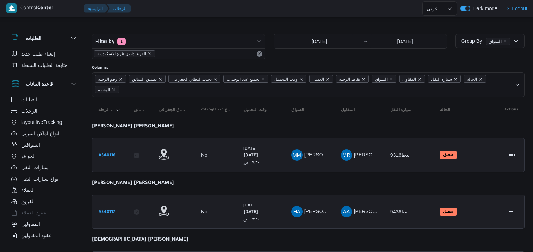
select select "ar"
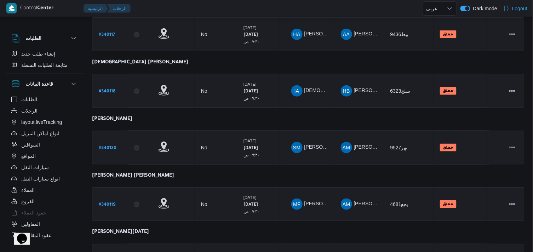
scroll to position [30, 0]
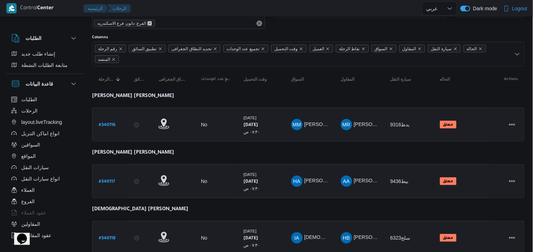
click at [148, 24] on icon "remove selected entity" at bounding box center [150, 23] width 4 height 4
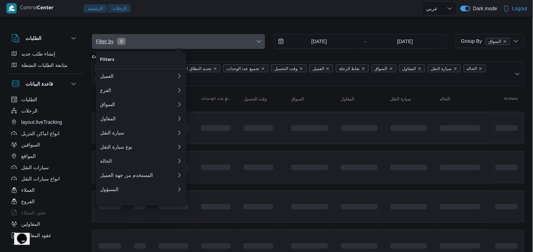
click at [258, 42] on icon "button" at bounding box center [259, 42] width 6 height 6
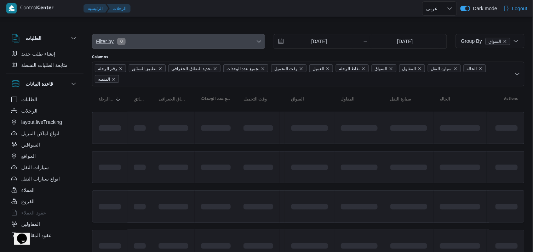
click at [258, 42] on icon "button" at bounding box center [259, 42] width 6 height 6
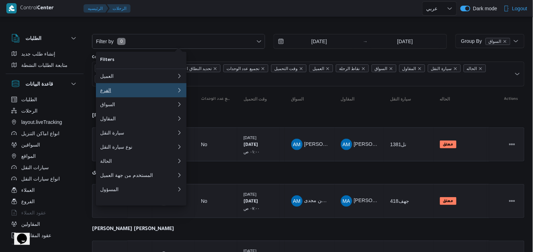
click at [148, 97] on button "الفرع 0" at bounding box center [141, 90] width 91 height 14
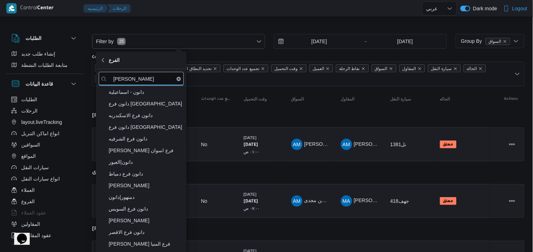
type input "دانون"
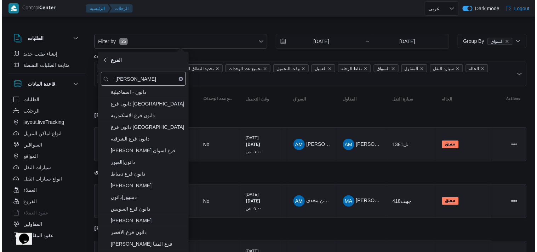
scroll to position [123, 0]
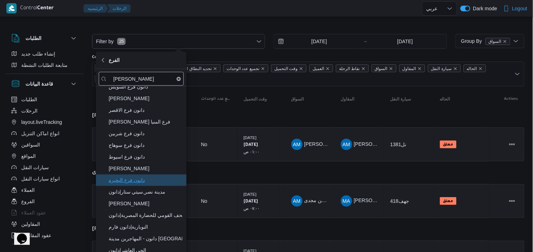
click at [169, 178] on span "دانون فرع البحيره" at bounding box center [146, 180] width 74 height 8
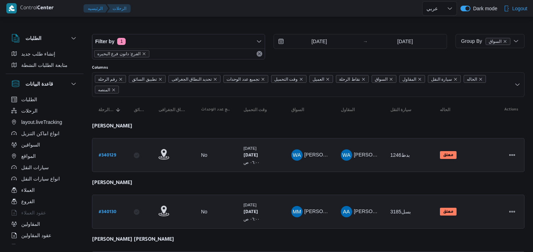
select select "ar"
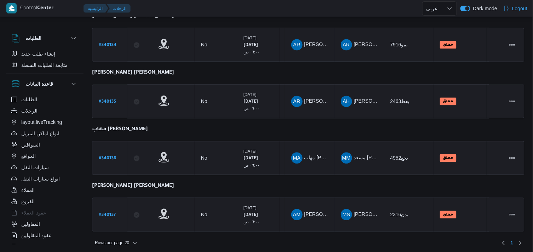
scroll to position [393, 0]
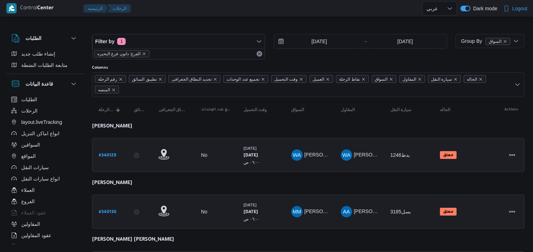
select select "ar"
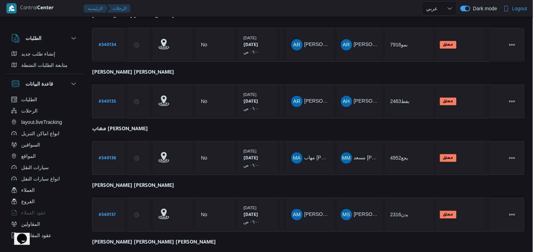
scroll to position [449, 0]
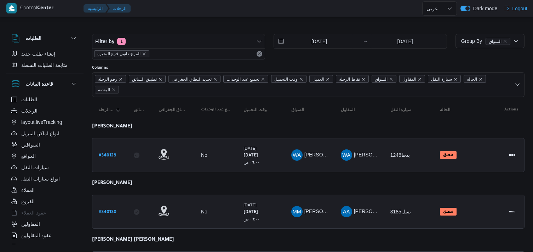
select select "ar"
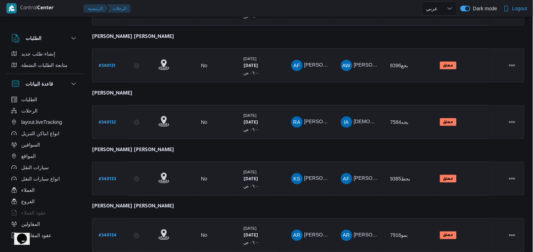
scroll to position [618, 0]
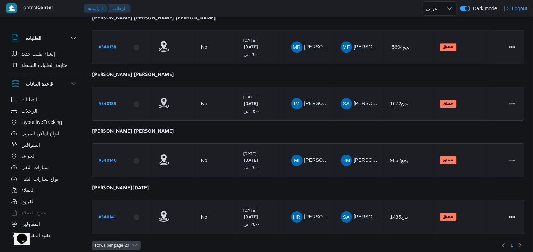
click at [115, 241] on span "Rows per page : 20" at bounding box center [112, 245] width 34 height 8
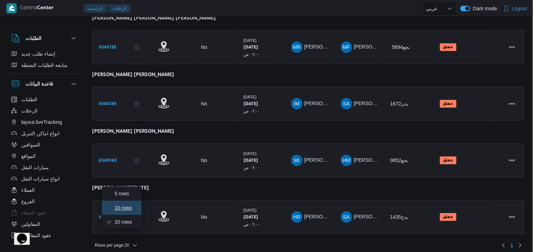
click at [120, 213] on button "10 rows" at bounding box center [122, 208] width 40 height 14
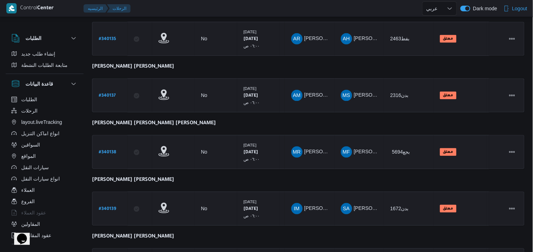
scroll to position [449, 0]
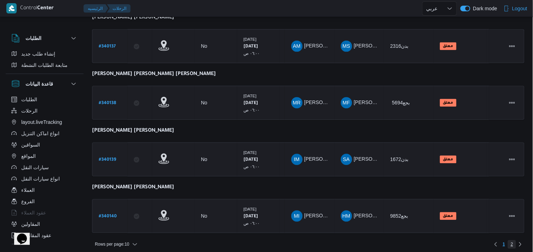
click at [515, 240] on span "2" at bounding box center [512, 244] width 8 height 8
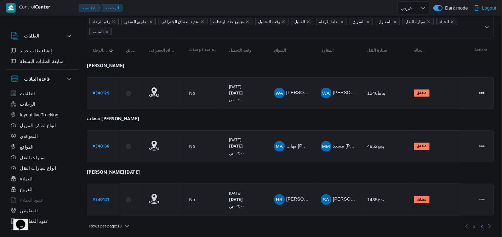
scroll to position [71, 0]
